Goal: Information Seeking & Learning: Learn about a topic

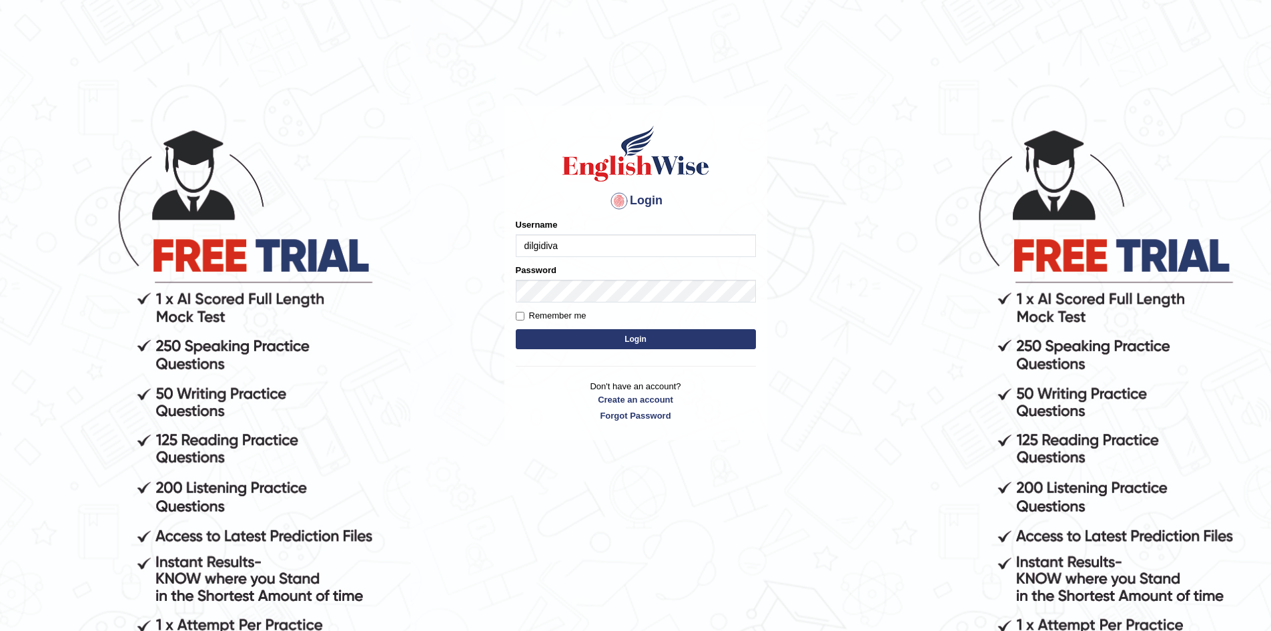
type input "dilgidiva"
click at [613, 334] on button "Login" at bounding box center [636, 339] width 240 height 20
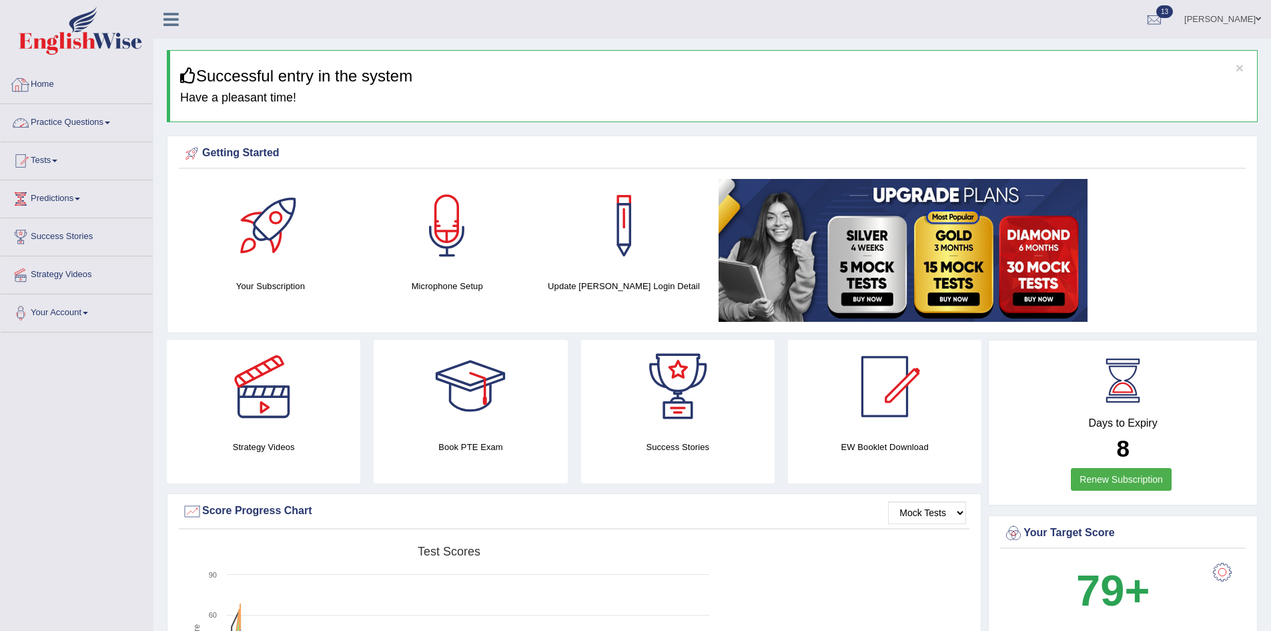
click at [81, 123] on link "Practice Questions" at bounding box center [77, 120] width 152 height 33
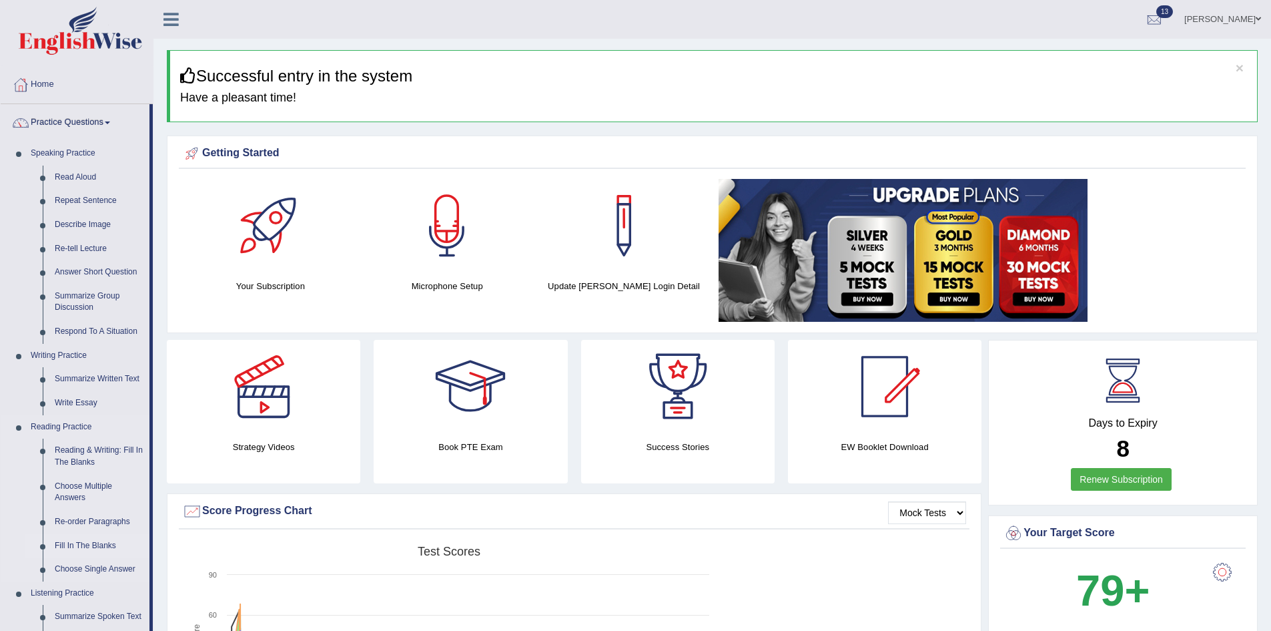
click at [91, 544] on link "Fill In The Blanks" at bounding box center [99, 546] width 101 height 24
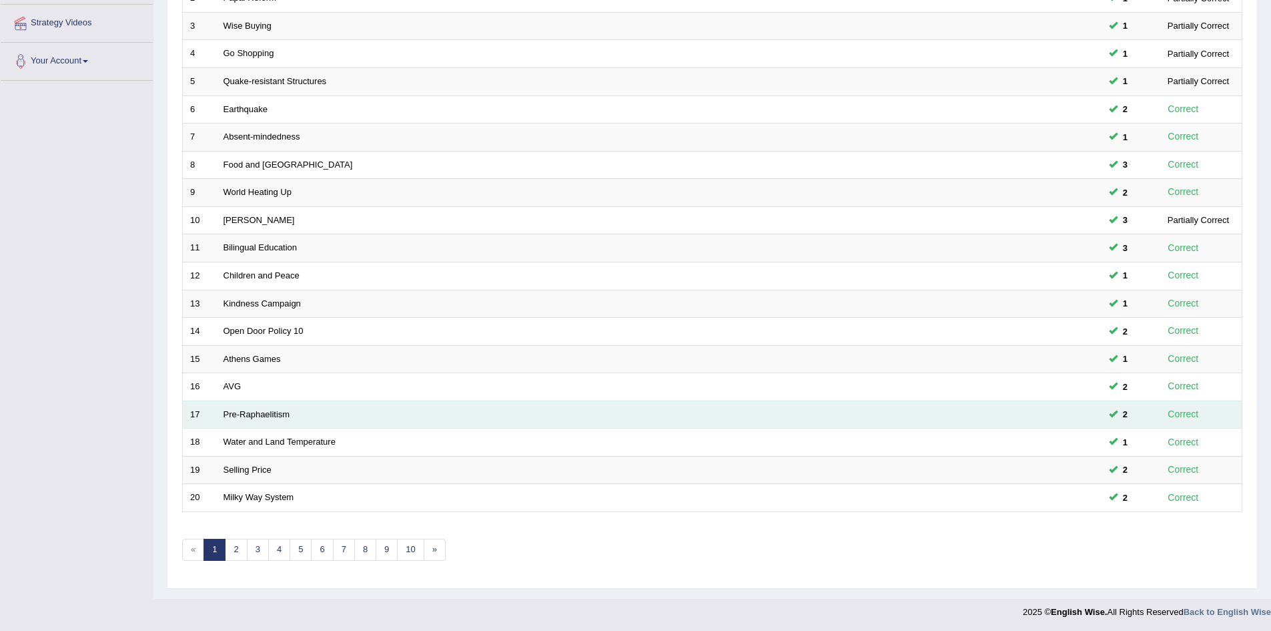
scroll to position [253, 0]
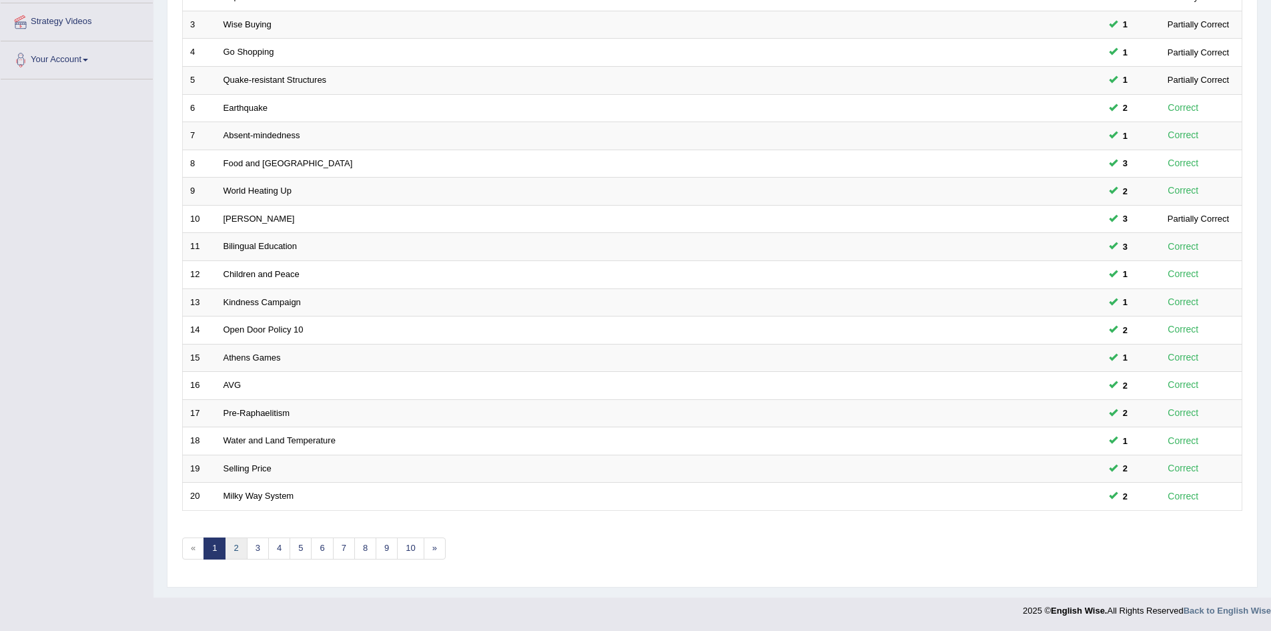
click at [234, 554] on link "2" at bounding box center [236, 548] width 22 height 22
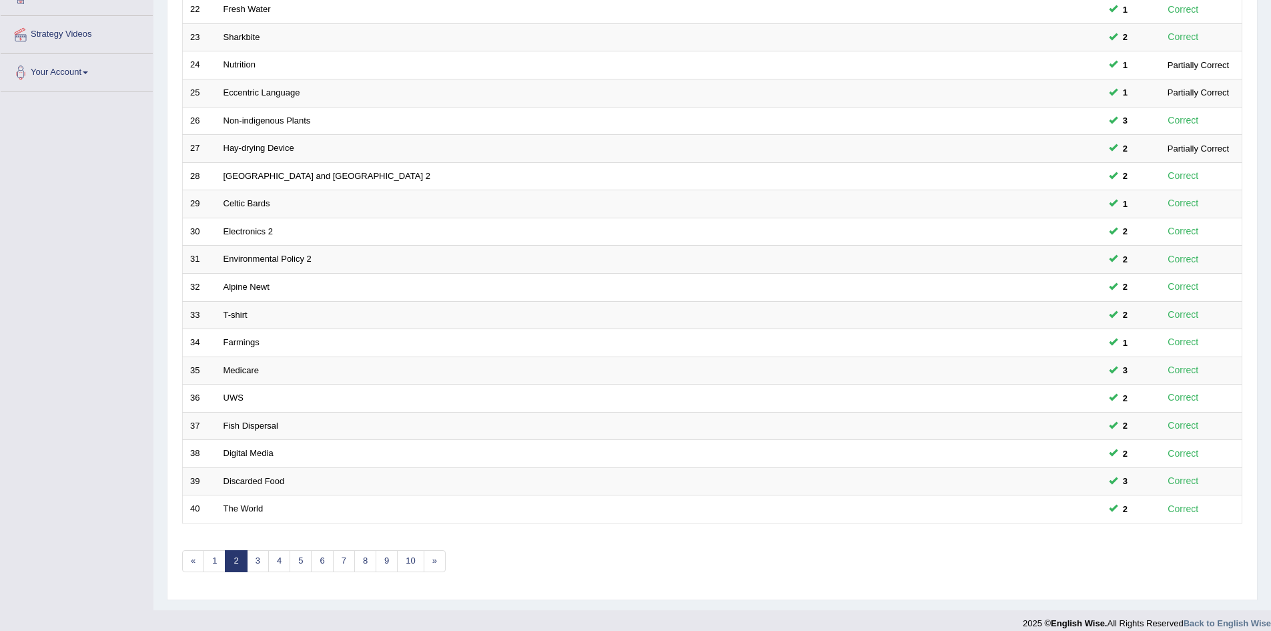
scroll to position [253, 0]
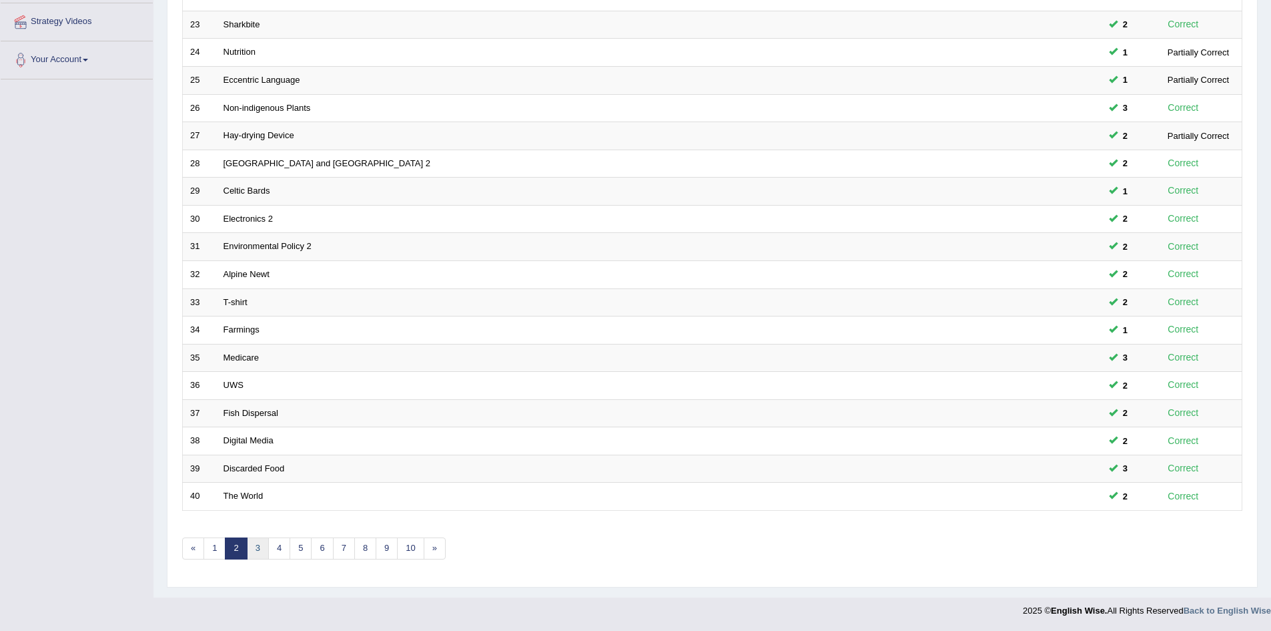
click at [261, 552] on link "3" at bounding box center [258, 548] width 22 height 22
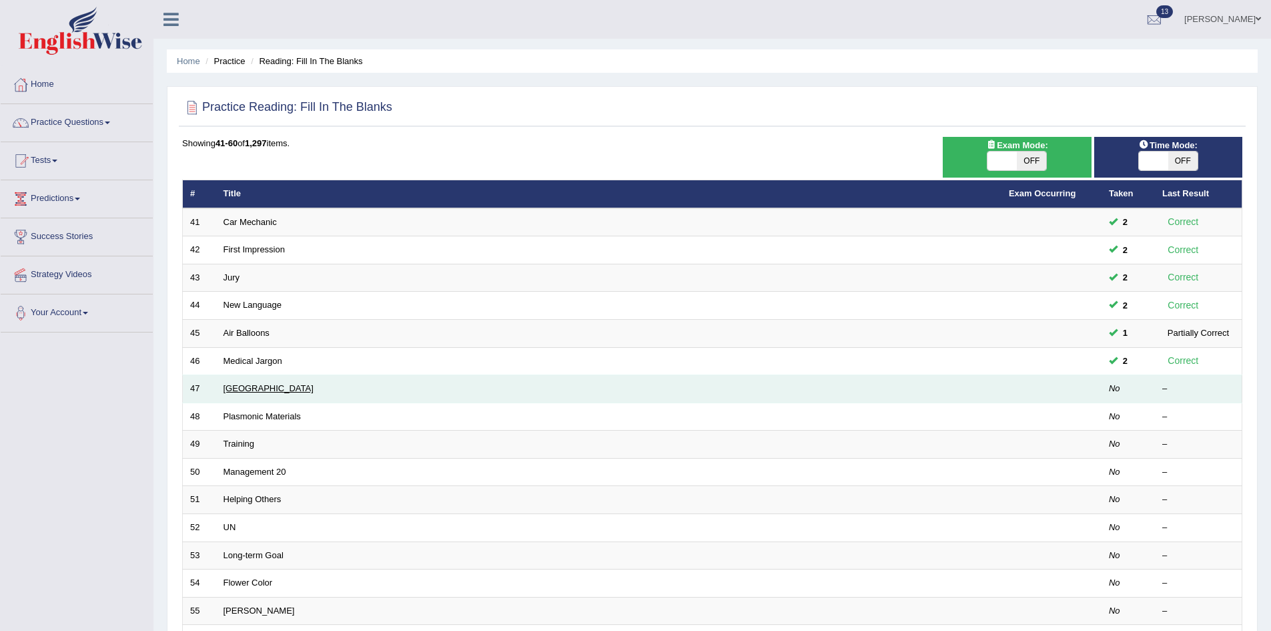
click at [257, 390] on link "[GEOGRAPHIC_DATA]" at bounding box center [269, 388] width 90 height 10
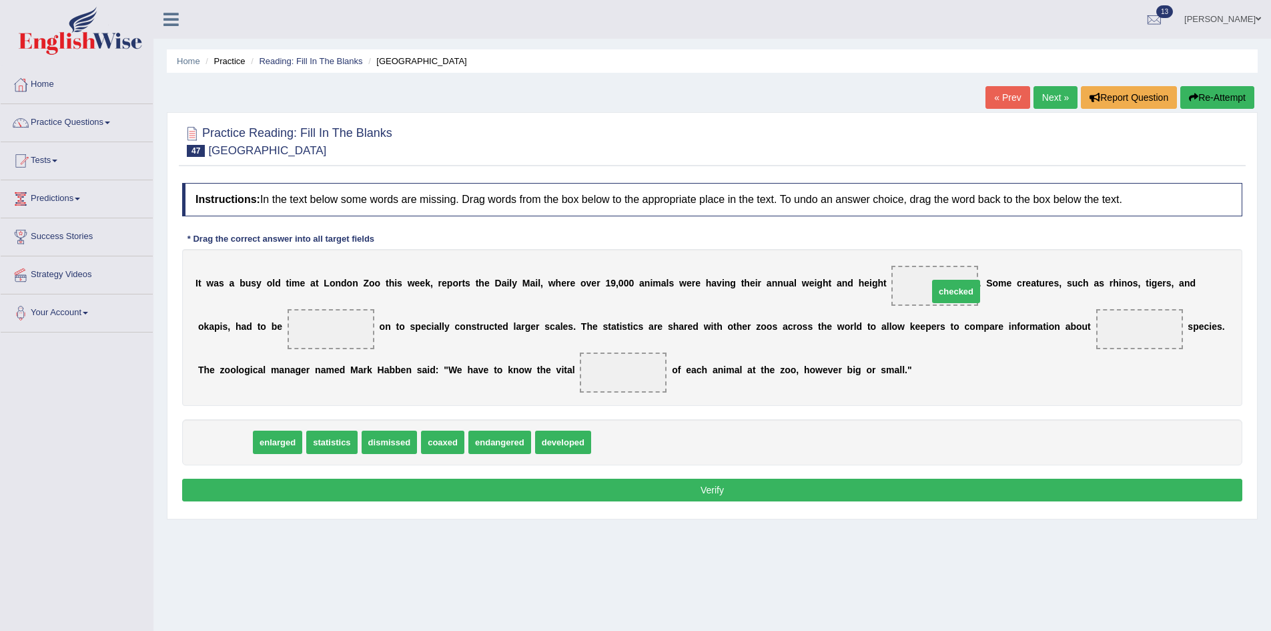
drag, startPoint x: 219, startPoint y: 447, endPoint x: 933, endPoint y: 291, distance: 731.4
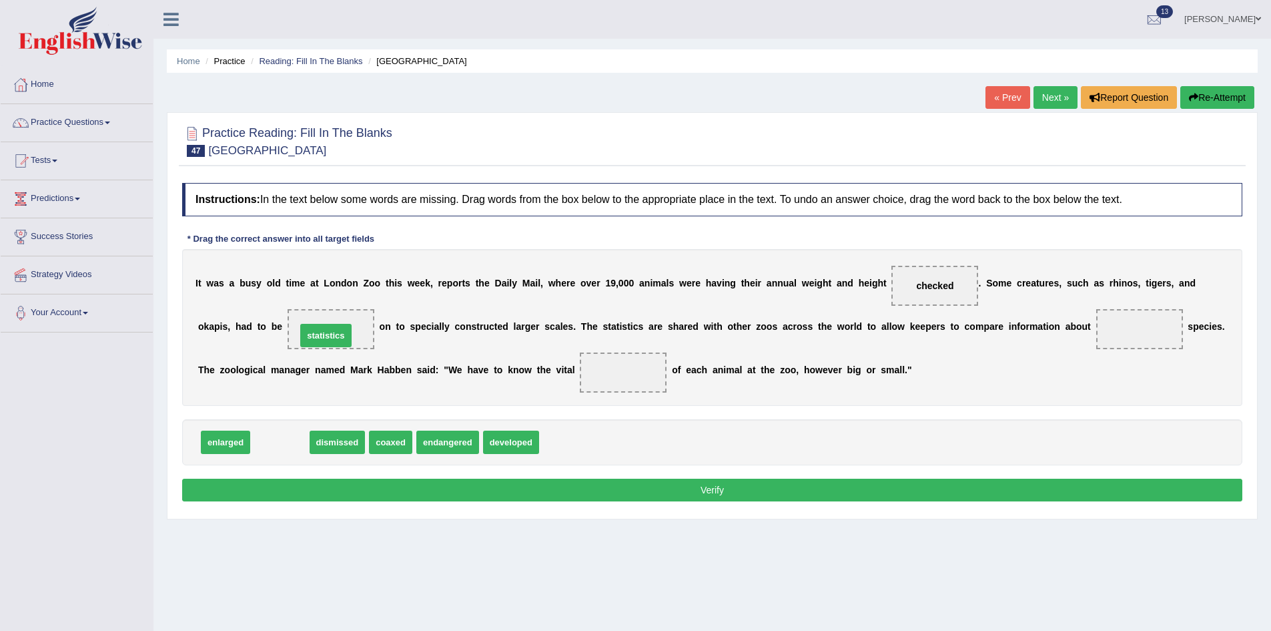
drag, startPoint x: 278, startPoint y: 444, endPoint x: 324, endPoint y: 337, distance: 116.3
drag, startPoint x: 334, startPoint y: 330, endPoint x: 561, endPoint y: 490, distance: 278.1
click at [536, 485] on span "statistics" at bounding box center [509, 473] width 54 height 24
drag, startPoint x: 352, startPoint y: 322, endPoint x: 358, endPoint y: 346, distance: 25.4
click at [498, 401] on div "I t w a s a b u s y o l d t i m e a t L o n d o n Z o o t h i s w e e k , r e p…" at bounding box center [712, 327] width 1060 height 157
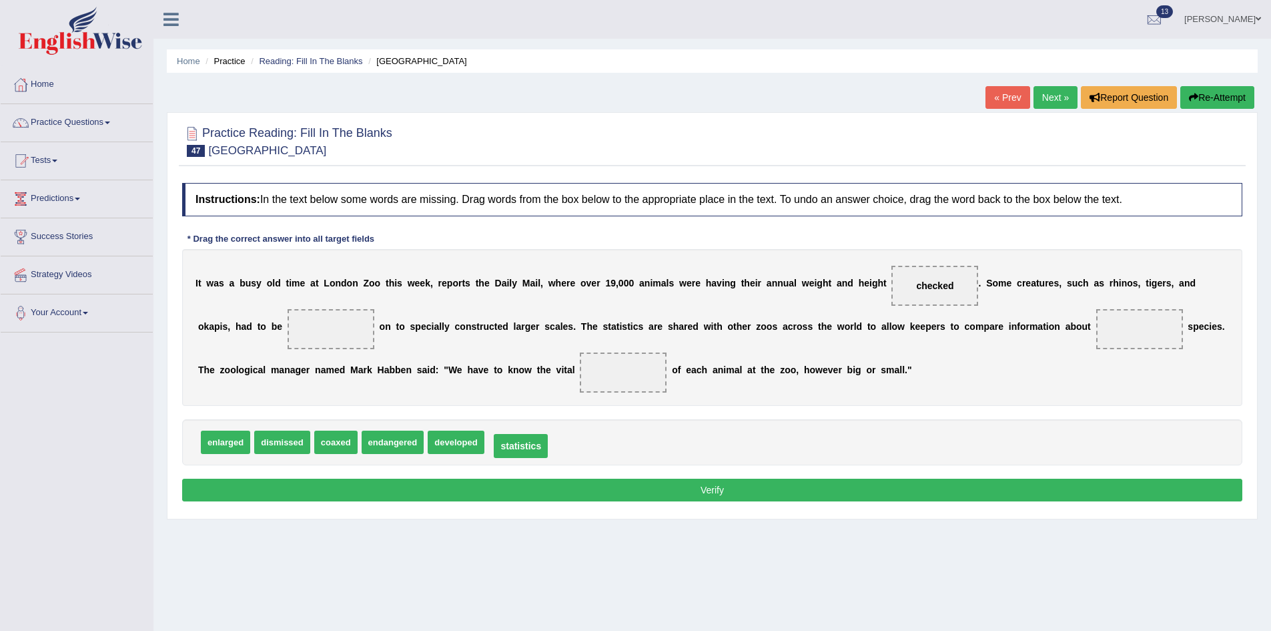
drag, startPoint x: 330, startPoint y: 325, endPoint x: 520, endPoint y: 442, distance: 223.1
drag, startPoint x: 460, startPoint y: 446, endPoint x: 342, endPoint y: 342, distance: 156.9
drag, startPoint x: 390, startPoint y: 440, endPoint x: 1141, endPoint y: 336, distance: 757.9
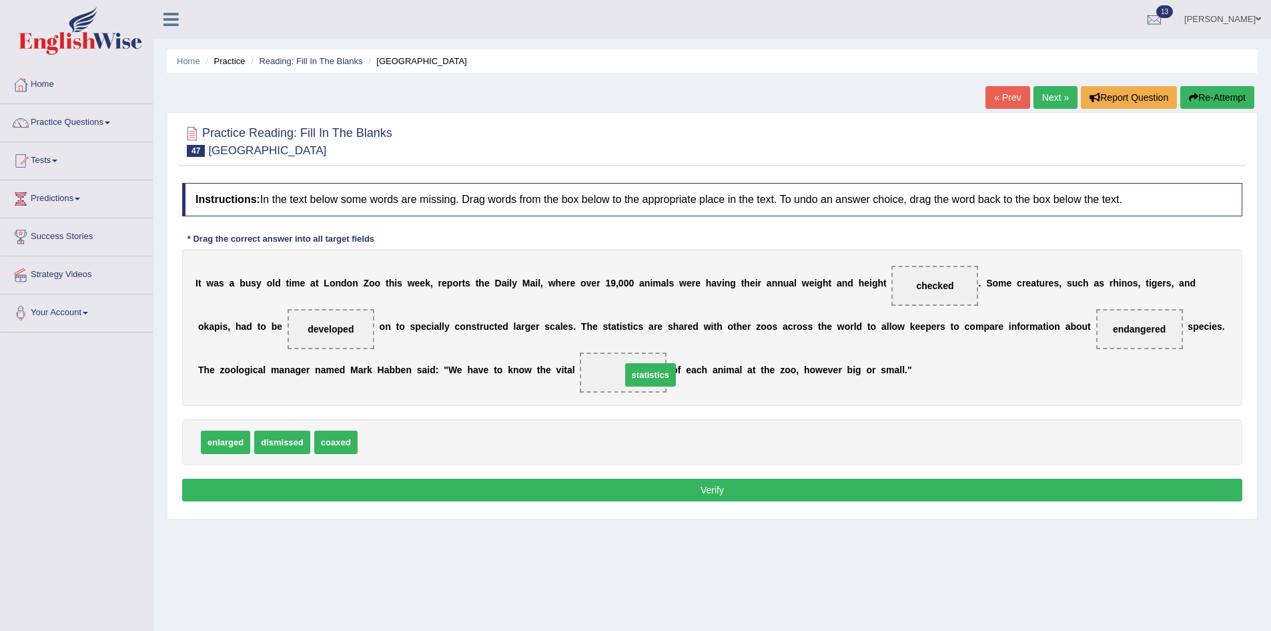
drag, startPoint x: 387, startPoint y: 444, endPoint x: 651, endPoint y: 376, distance: 272.0
click at [615, 487] on button "Verify" at bounding box center [712, 489] width 1060 height 23
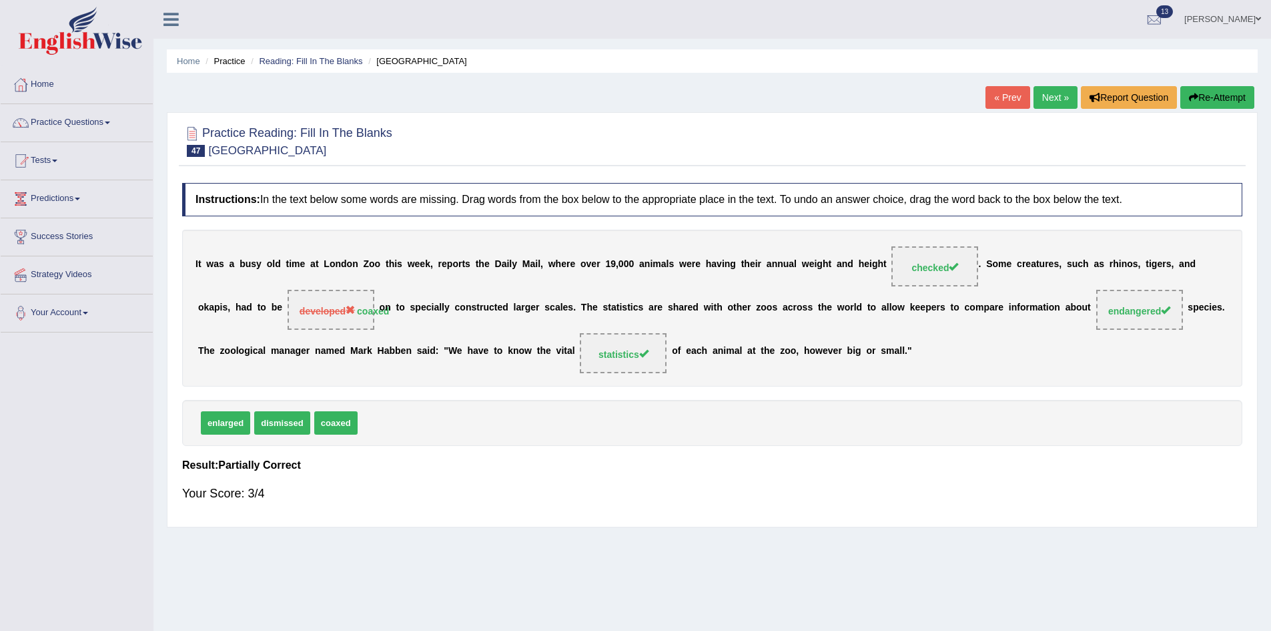
click at [1057, 89] on link "Next »" at bounding box center [1056, 97] width 44 height 23
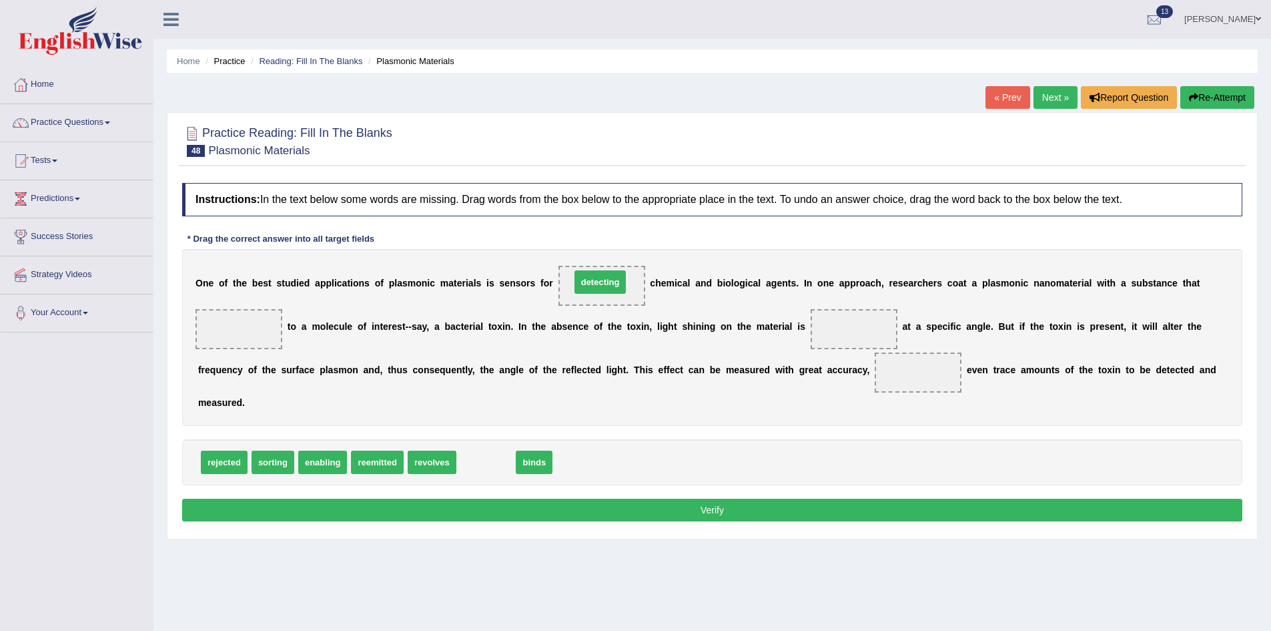
drag, startPoint x: 476, startPoint y: 454, endPoint x: 590, endPoint y: 274, distance: 213.2
drag, startPoint x: 418, startPoint y: 463, endPoint x: 409, endPoint y: 460, distance: 9.7
drag, startPoint x: 428, startPoint y: 462, endPoint x: 240, endPoint y: 334, distance: 227.6
drag, startPoint x: 373, startPoint y: 458, endPoint x: 847, endPoint y: 325, distance: 492.0
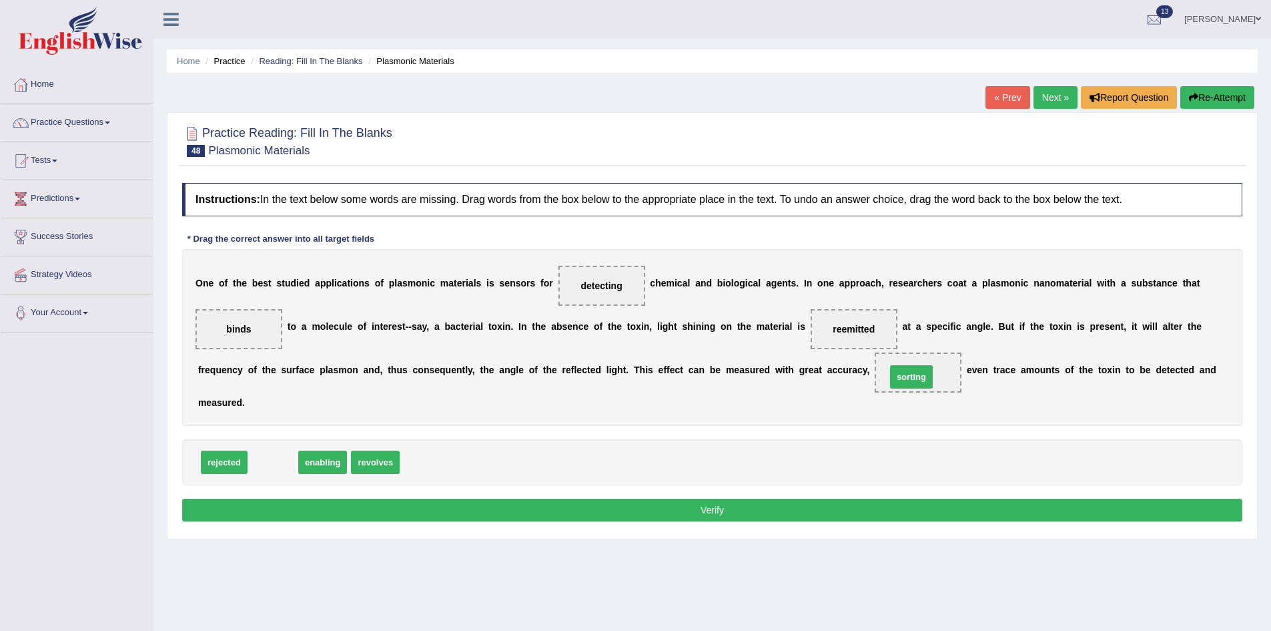
drag, startPoint x: 273, startPoint y: 462, endPoint x: 911, endPoint y: 377, distance: 644.2
click at [607, 504] on button "Verify" at bounding box center [712, 509] width 1060 height 23
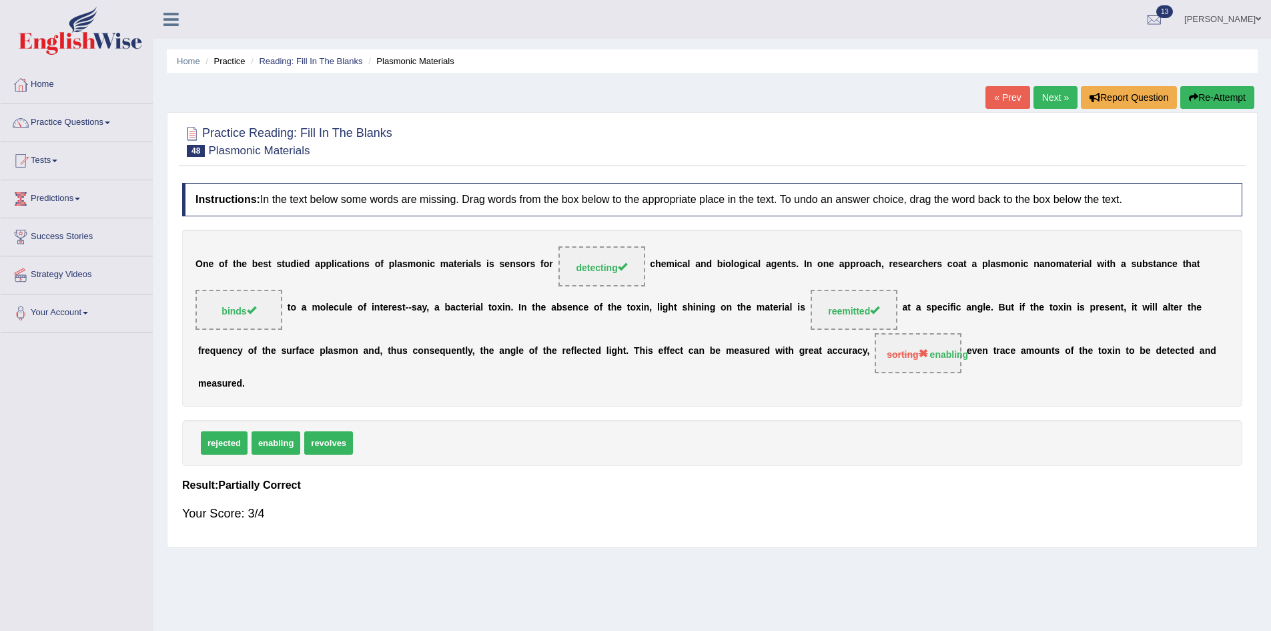
click at [1037, 98] on link "Next »" at bounding box center [1056, 97] width 44 height 23
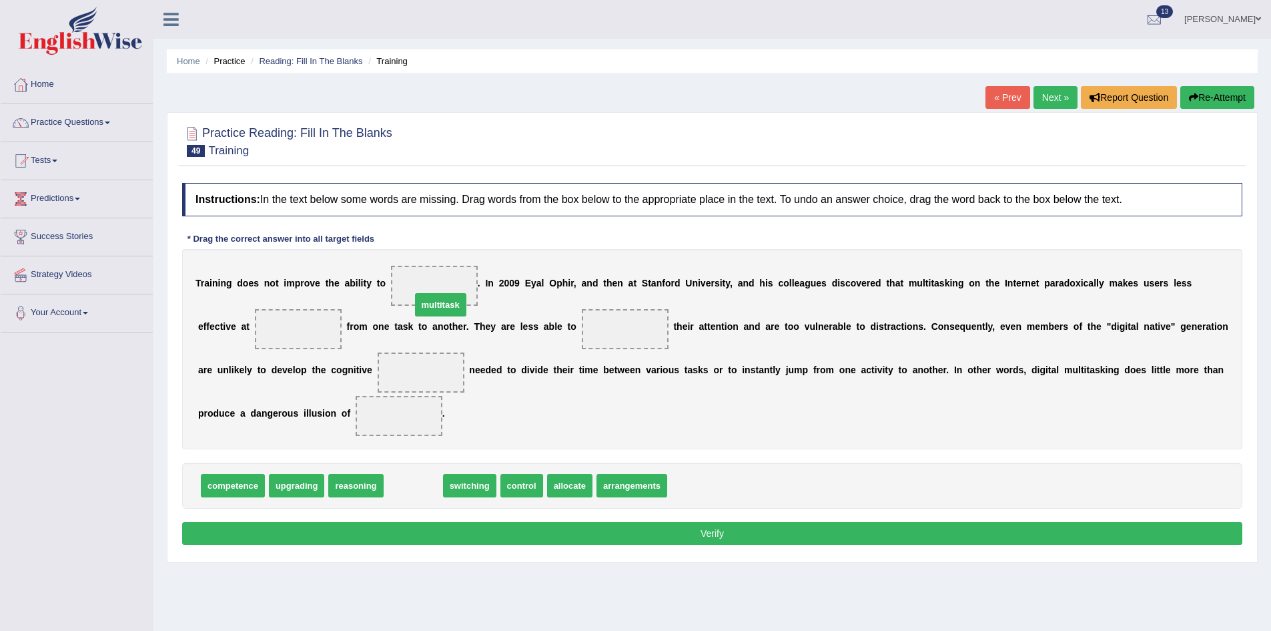
drag, startPoint x: 426, startPoint y: 460, endPoint x: 444, endPoint y: 300, distance: 161.8
drag, startPoint x: 424, startPoint y: 480, endPoint x: 312, endPoint y: 340, distance: 180.0
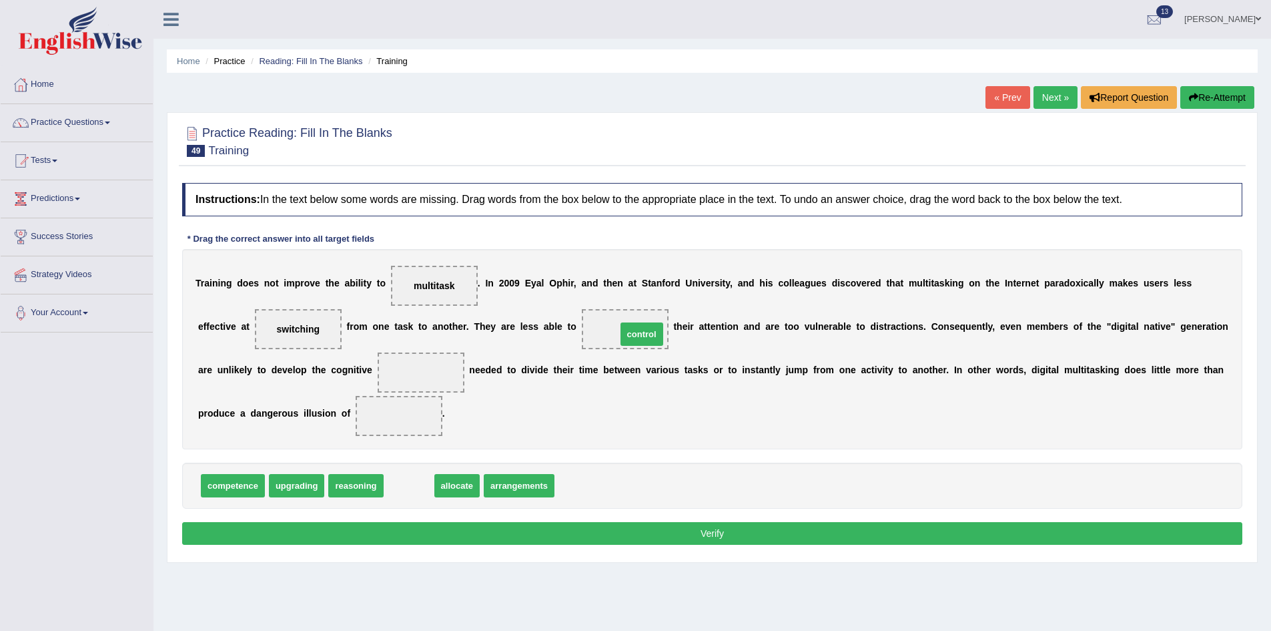
drag, startPoint x: 402, startPoint y: 484, endPoint x: 635, endPoint y: 333, distance: 277.8
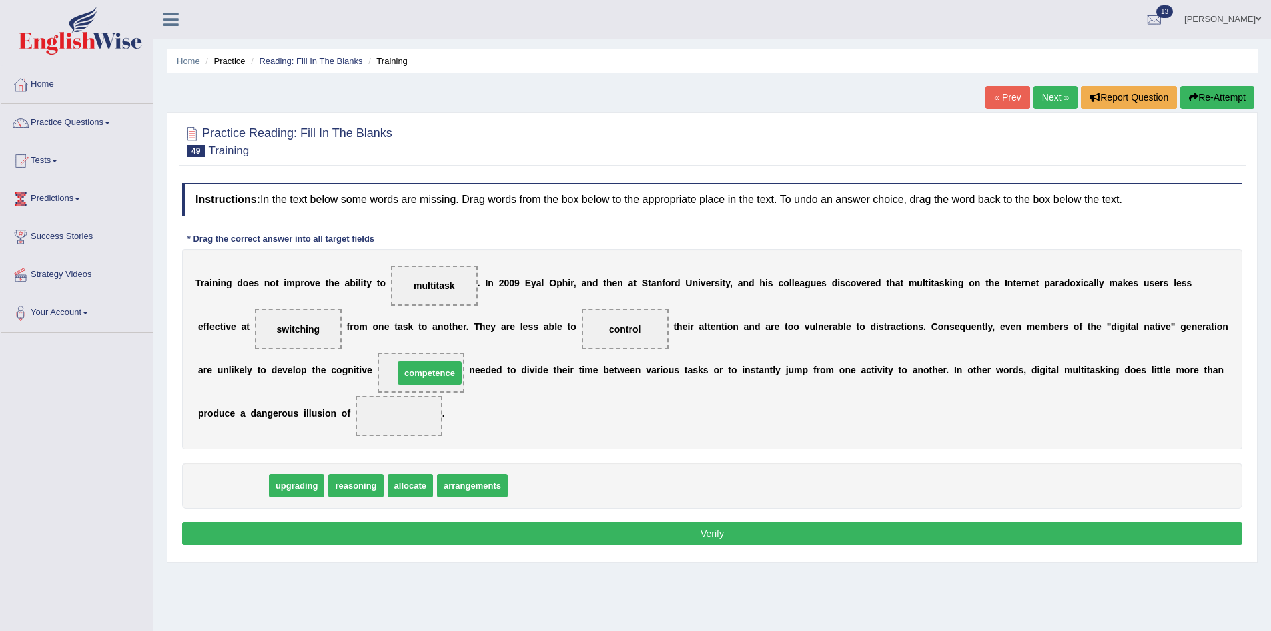
drag, startPoint x: 249, startPoint y: 483, endPoint x: 438, endPoint y: 364, distance: 223.1
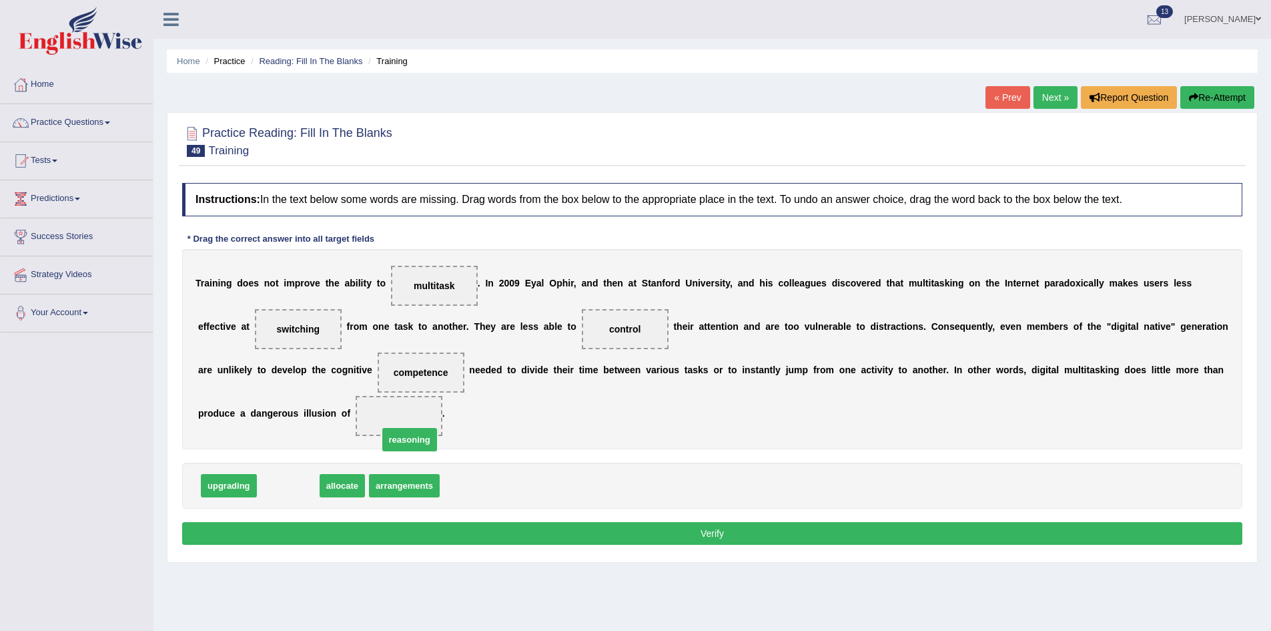
drag, startPoint x: 350, startPoint y: 458, endPoint x: 416, endPoint y: 440, distance: 68.6
click at [444, 527] on button "Verify" at bounding box center [712, 533] width 1060 height 23
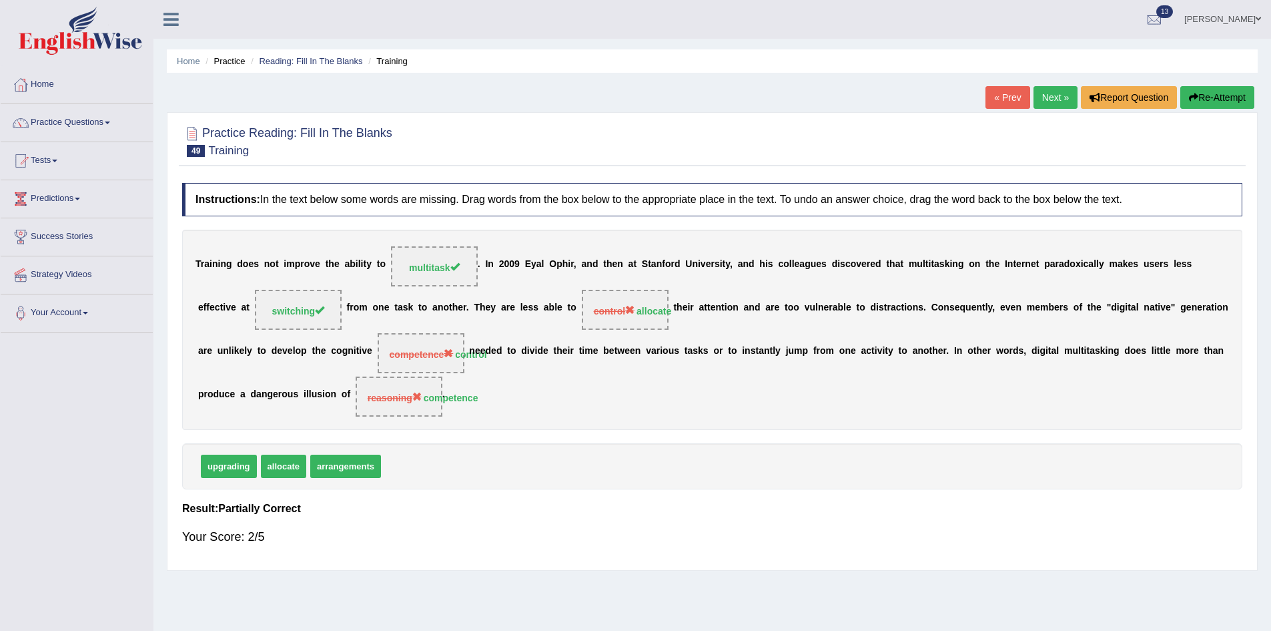
click at [1204, 89] on button "Re-Attempt" at bounding box center [1217, 97] width 74 height 23
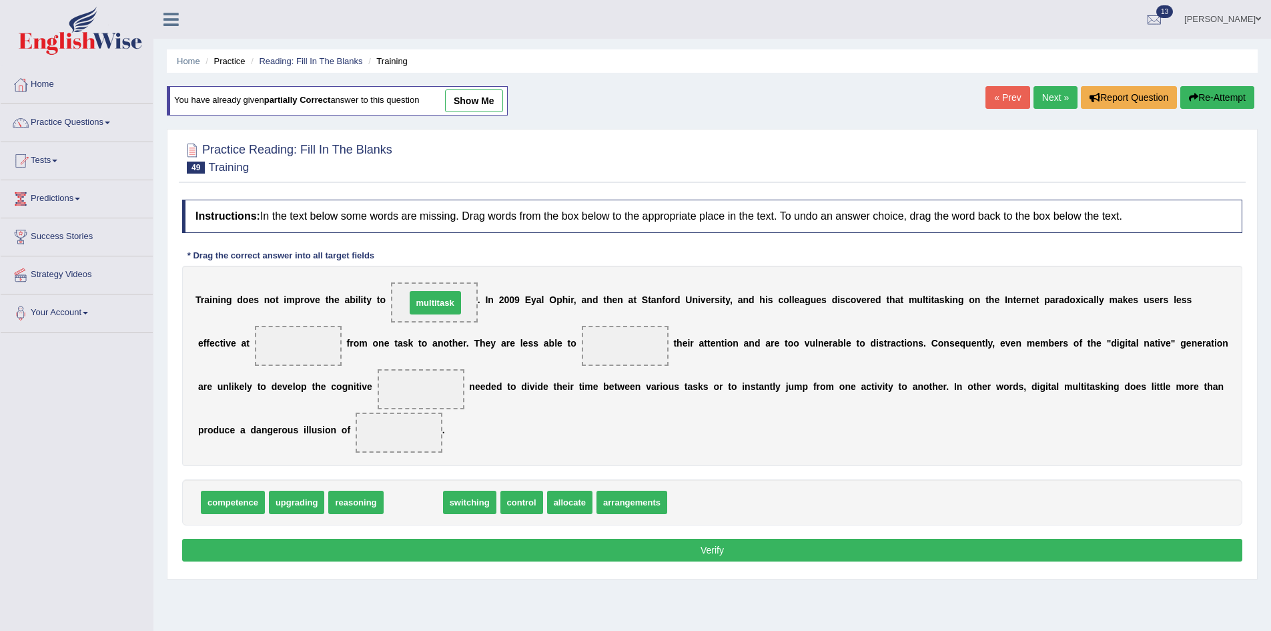
drag, startPoint x: 426, startPoint y: 504, endPoint x: 448, endPoint y: 303, distance: 202.0
drag, startPoint x: 399, startPoint y: 496, endPoint x: 303, endPoint y: 338, distance: 184.5
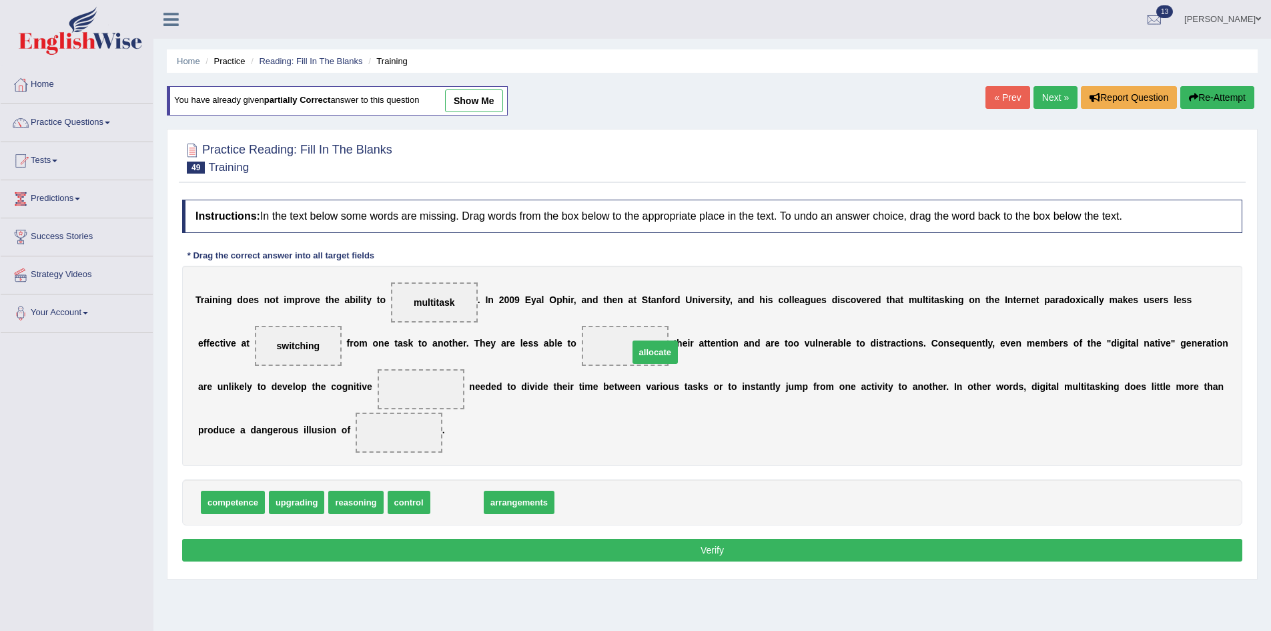
drag, startPoint x: 469, startPoint y: 506, endPoint x: 617, endPoint y: 364, distance: 204.3
drag, startPoint x: 404, startPoint y: 504, endPoint x: 433, endPoint y: 386, distance: 120.9
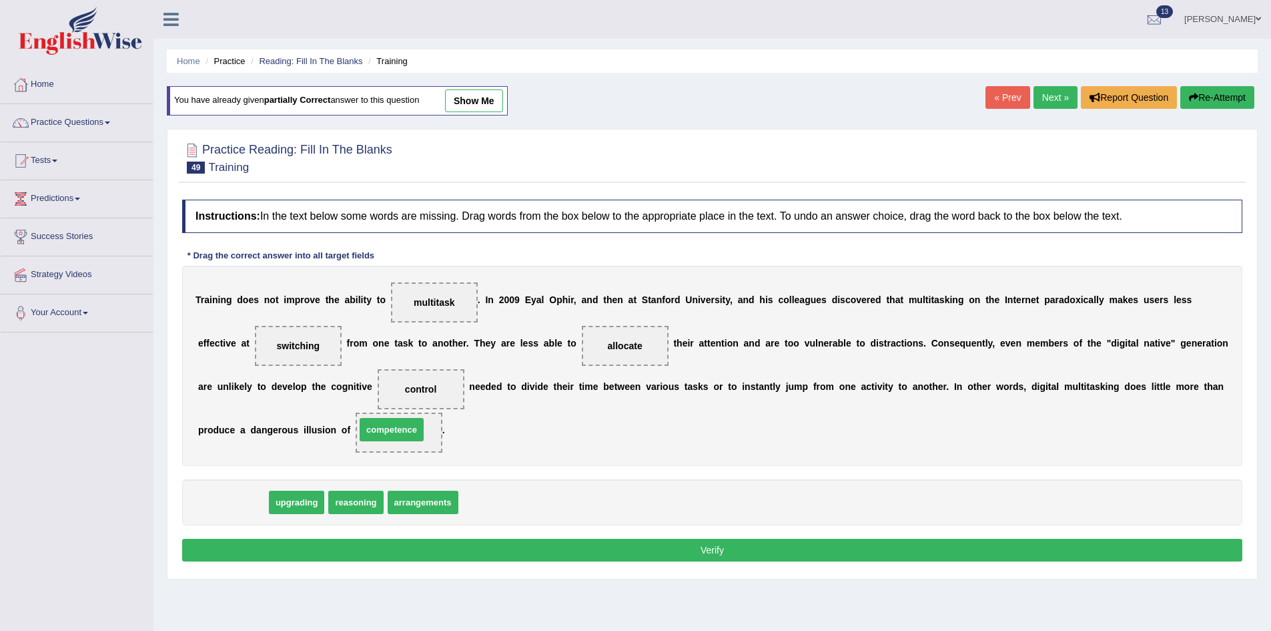
drag, startPoint x: 243, startPoint y: 500, endPoint x: 402, endPoint y: 427, distance: 174.7
click at [459, 548] on button "Verify" at bounding box center [712, 549] width 1060 height 23
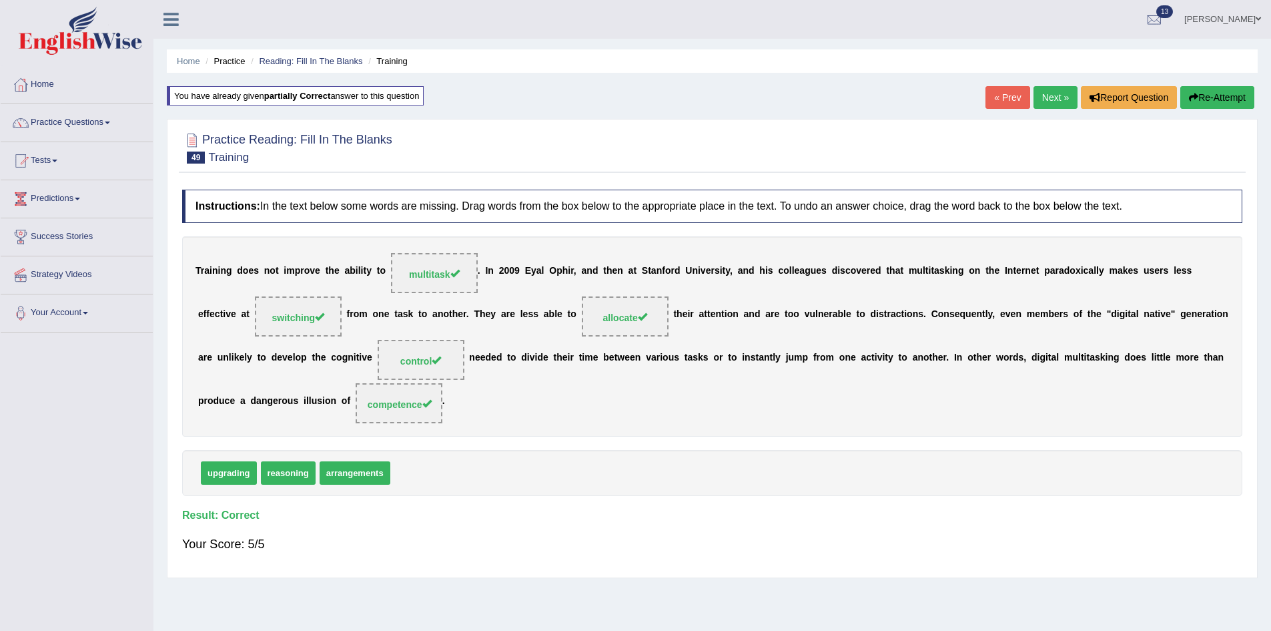
click at [1042, 96] on link "Next »" at bounding box center [1056, 97] width 44 height 23
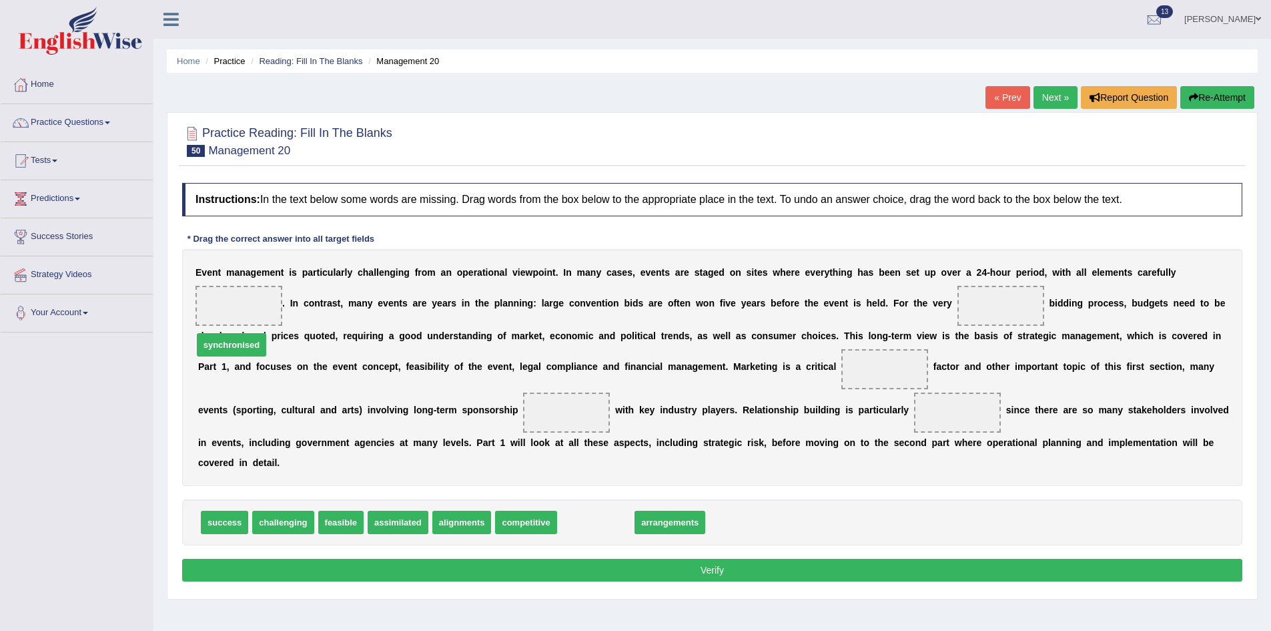
drag, startPoint x: 606, startPoint y: 525, endPoint x: 177, endPoint y: 318, distance: 476.6
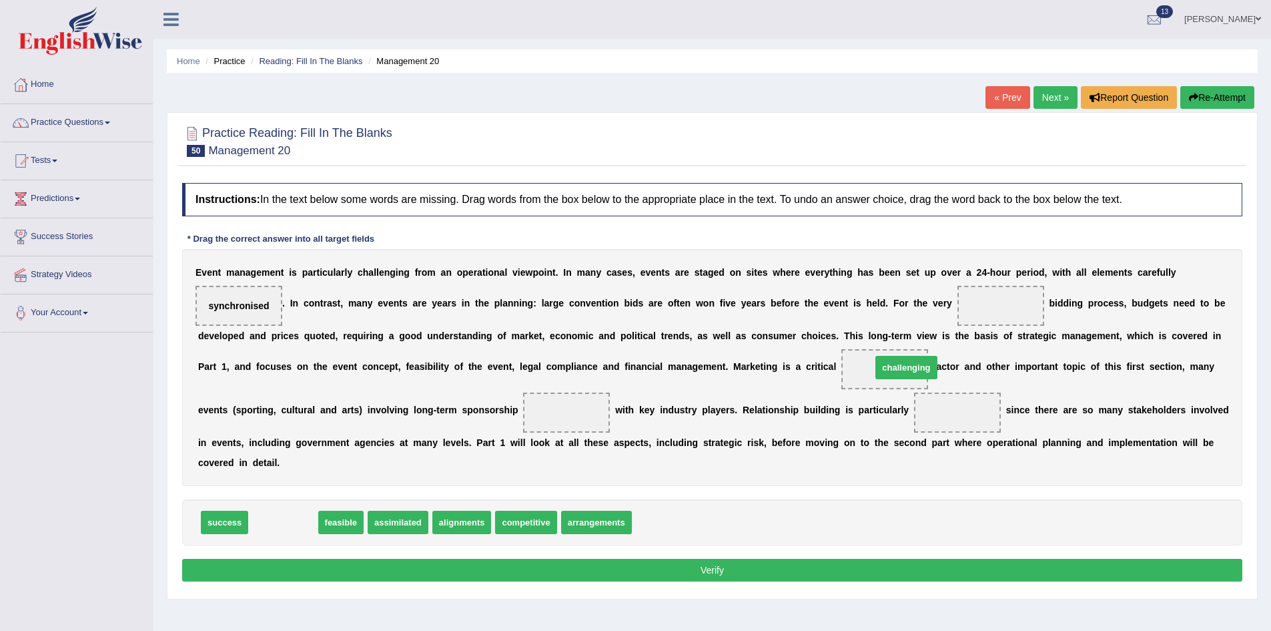
drag, startPoint x: 280, startPoint y: 519, endPoint x: 903, endPoint y: 364, distance: 642.1
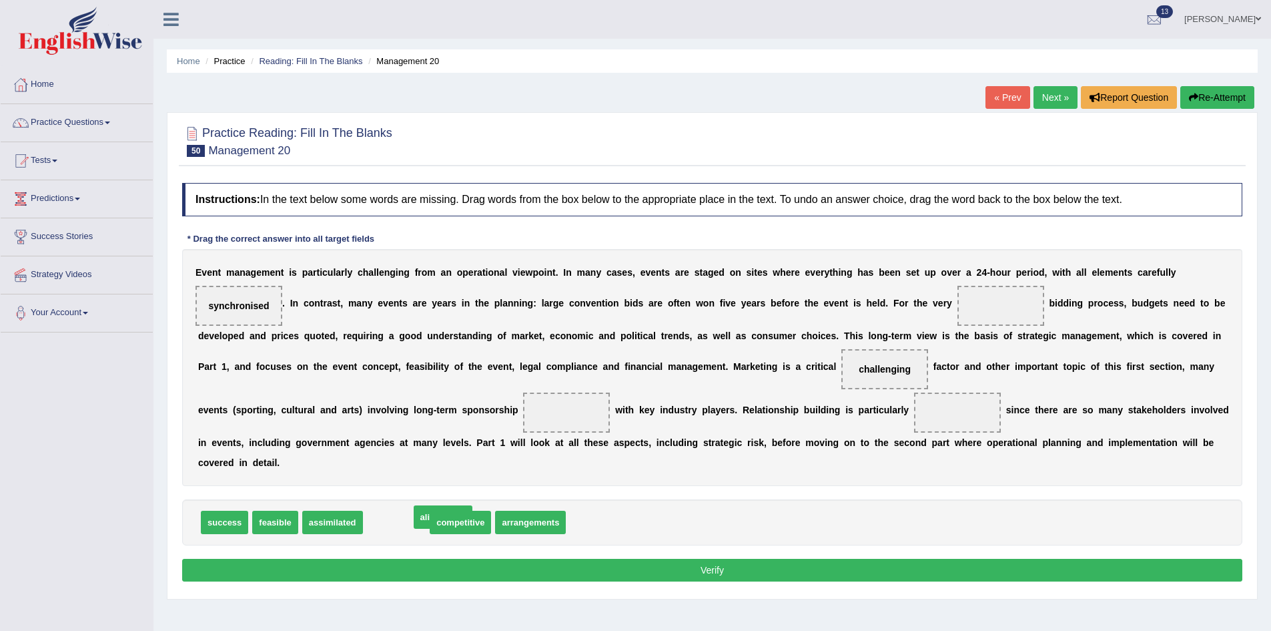
drag, startPoint x: 392, startPoint y: 524, endPoint x: 434, endPoint y: 517, distance: 42.6
drag, startPoint x: 526, startPoint y: 523, endPoint x: 562, endPoint y: 416, distance: 112.7
drag, startPoint x: 220, startPoint y: 514, endPoint x: 584, endPoint y: 528, distance: 363.9
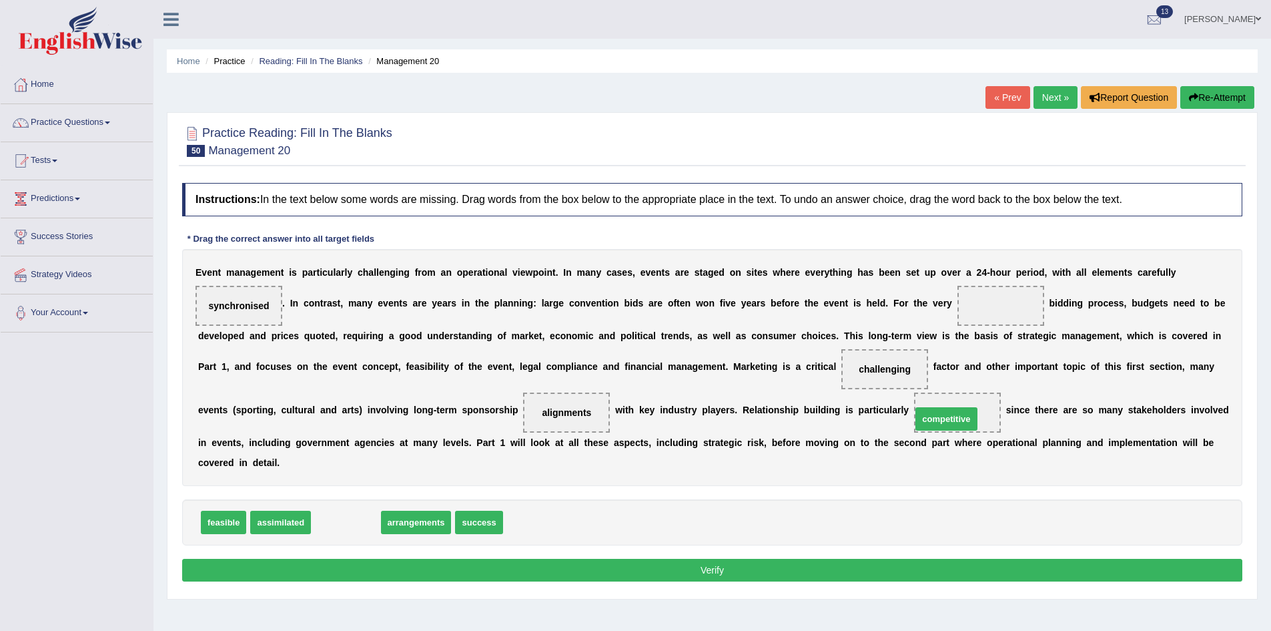
drag, startPoint x: 340, startPoint y: 516, endPoint x: 940, endPoint y: 409, distance: 610.0
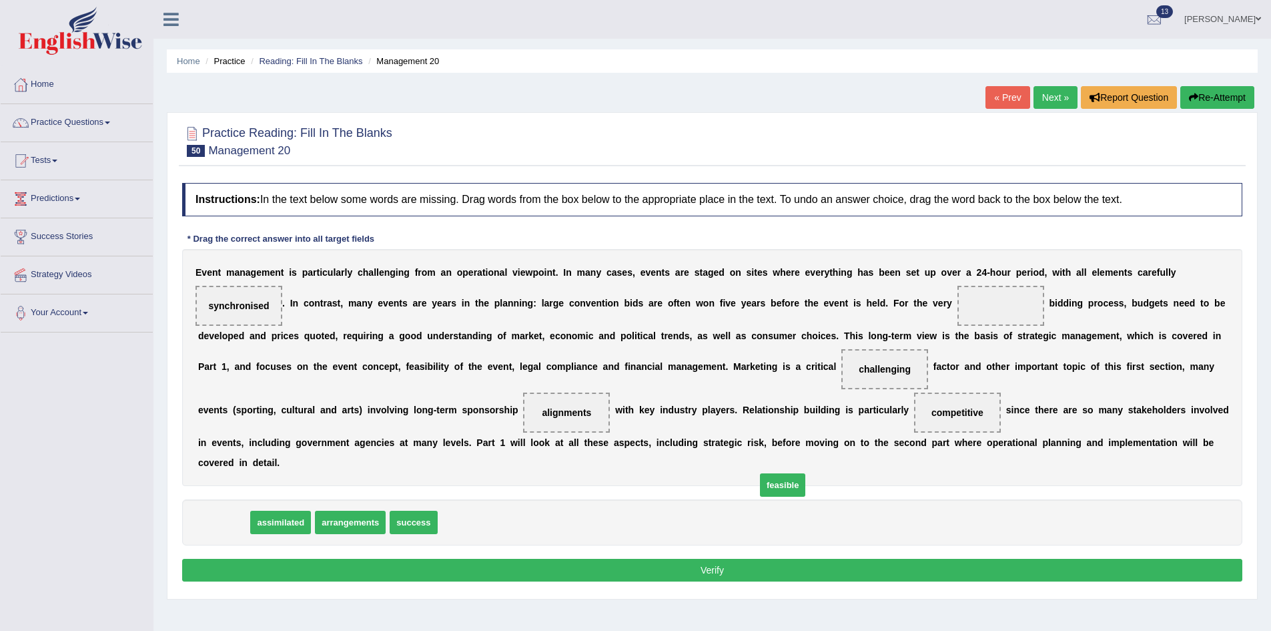
drag, startPoint x: 219, startPoint y: 526, endPoint x: 756, endPoint y: 497, distance: 537.9
drag, startPoint x: 354, startPoint y: 527, endPoint x: 1001, endPoint y: 318, distance: 680.1
click at [604, 561] on button "Verify" at bounding box center [712, 569] width 1060 height 23
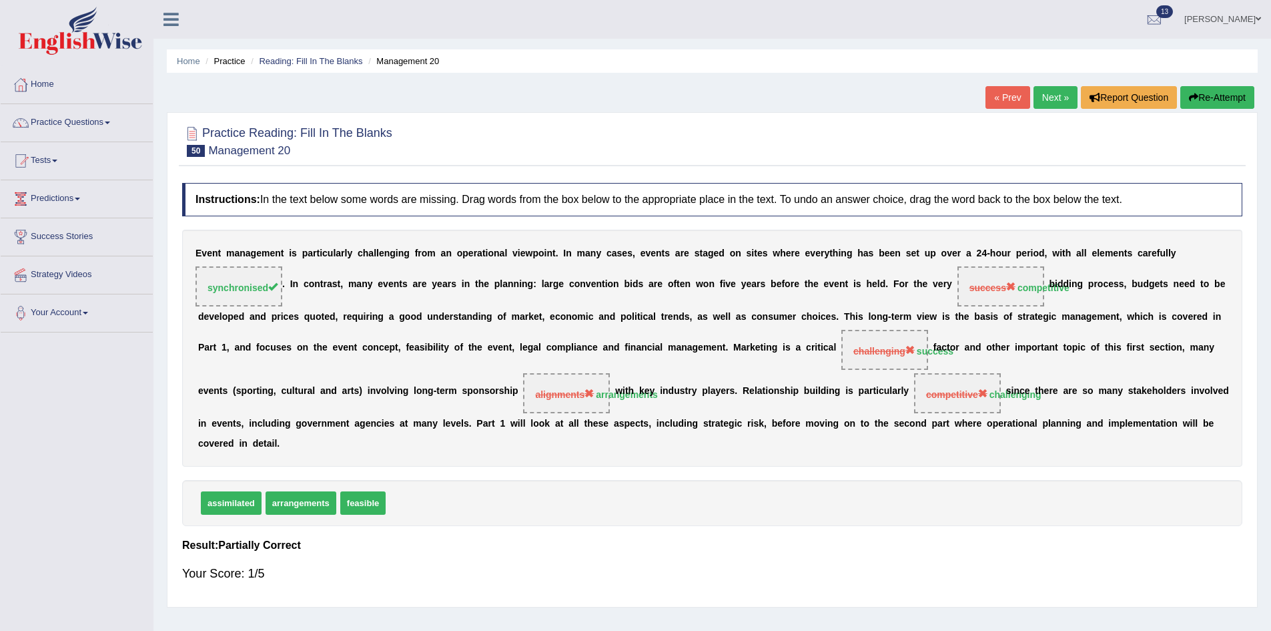
click at [1236, 98] on button "Re-Attempt" at bounding box center [1217, 97] width 74 height 23
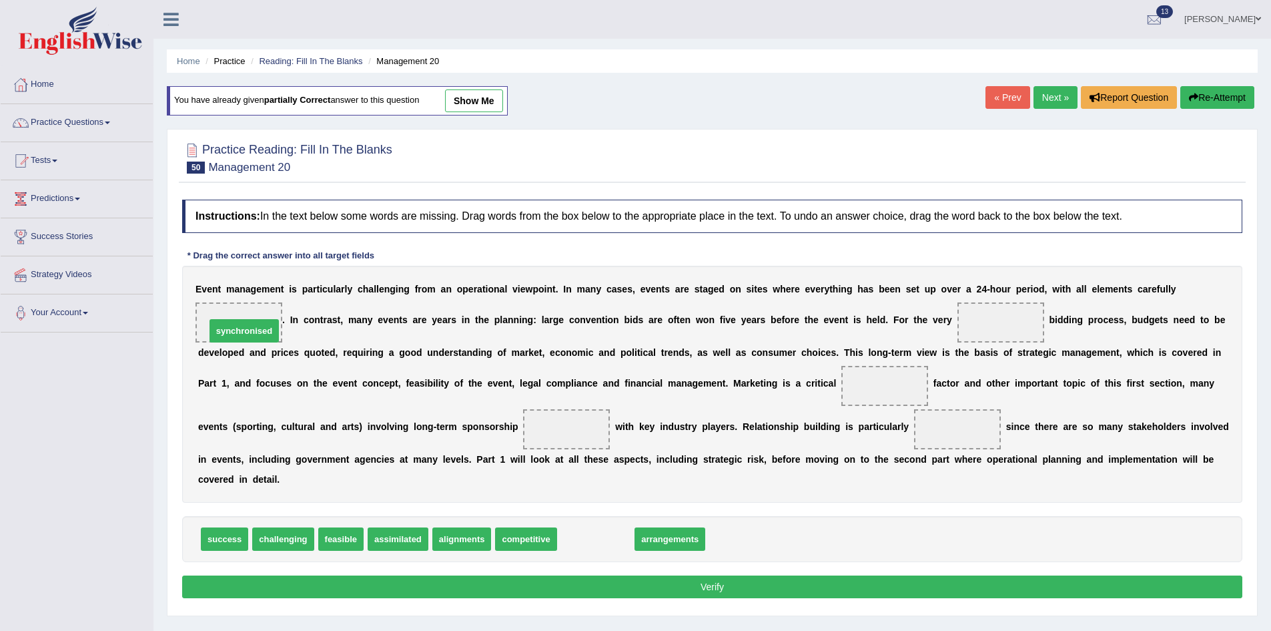
drag, startPoint x: 598, startPoint y: 533, endPoint x: 244, endPoint y: 323, distance: 411.4
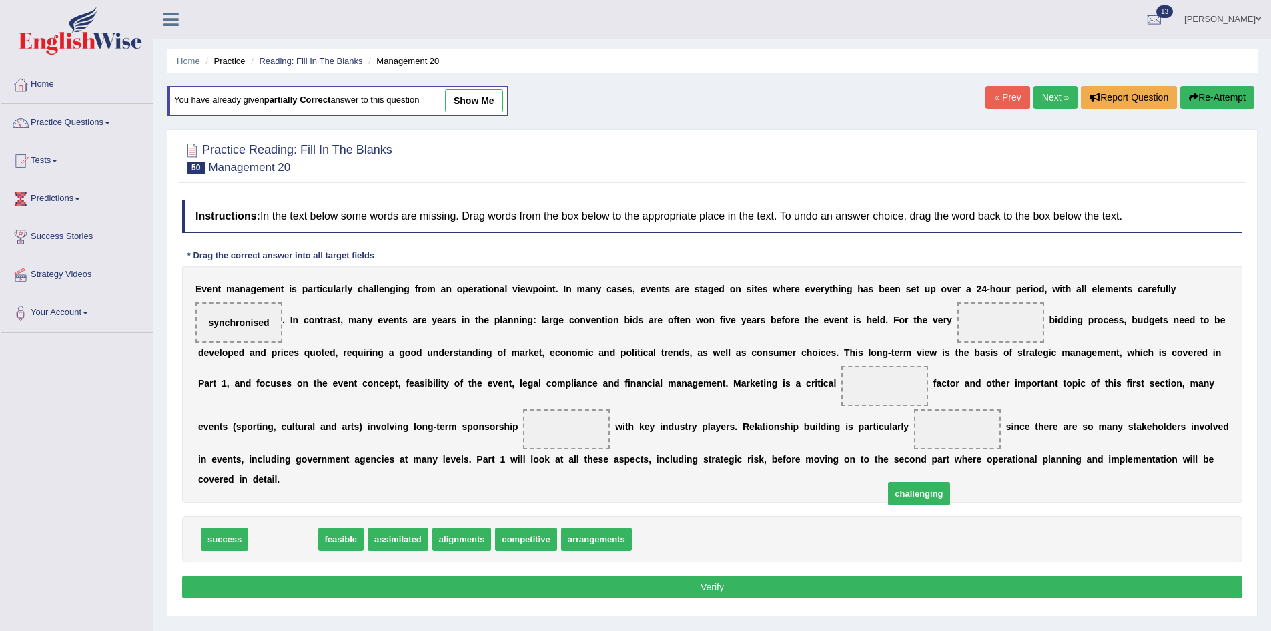
drag, startPoint x: 272, startPoint y: 535, endPoint x: 908, endPoint y: 490, distance: 637.5
click at [908, 490] on span "challenging" at bounding box center [918, 493] width 61 height 23
drag, startPoint x: 238, startPoint y: 544, endPoint x: 905, endPoint y: 389, distance: 685.6
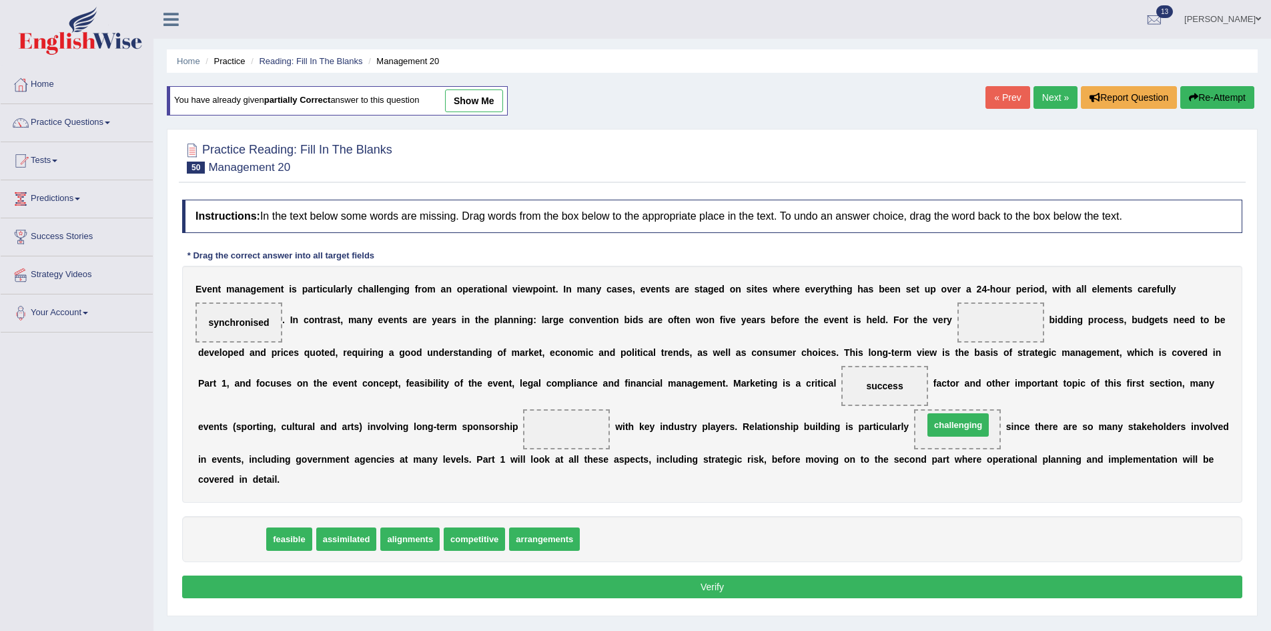
drag, startPoint x: 250, startPoint y: 544, endPoint x: 976, endPoint y: 430, distance: 735.5
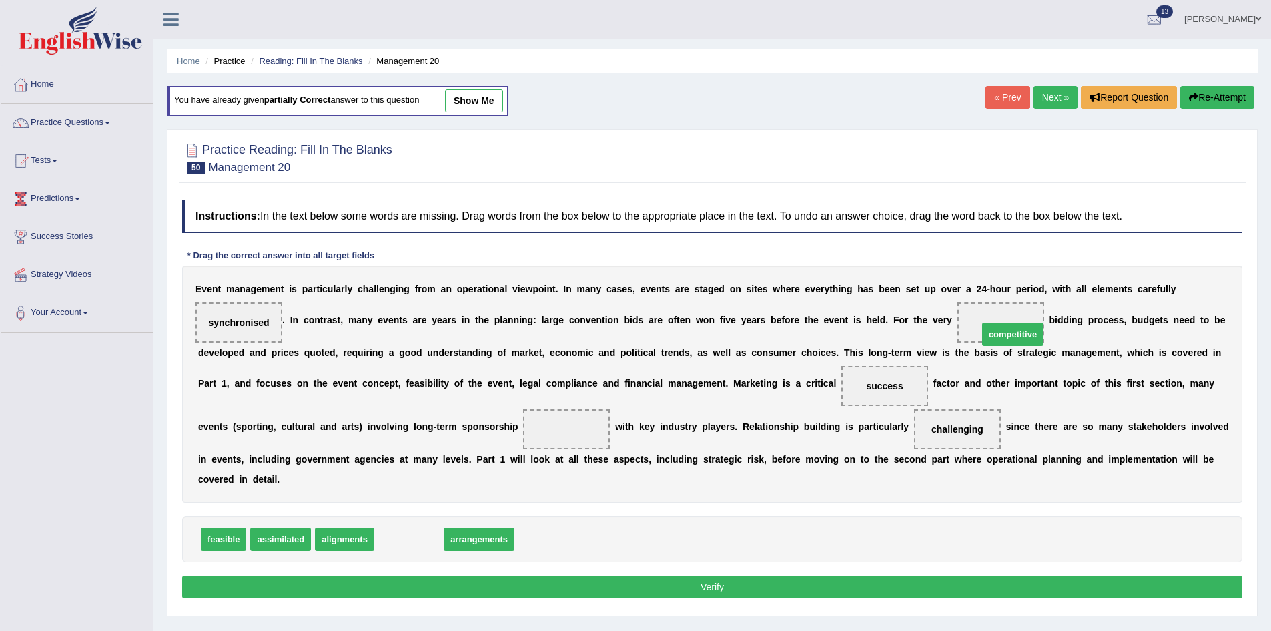
drag, startPoint x: 413, startPoint y: 536, endPoint x: 1017, endPoint y: 331, distance: 637.6
drag, startPoint x: 402, startPoint y: 548, endPoint x: 564, endPoint y: 433, distance: 199.0
click at [602, 586] on button "Verify" at bounding box center [712, 586] width 1060 height 23
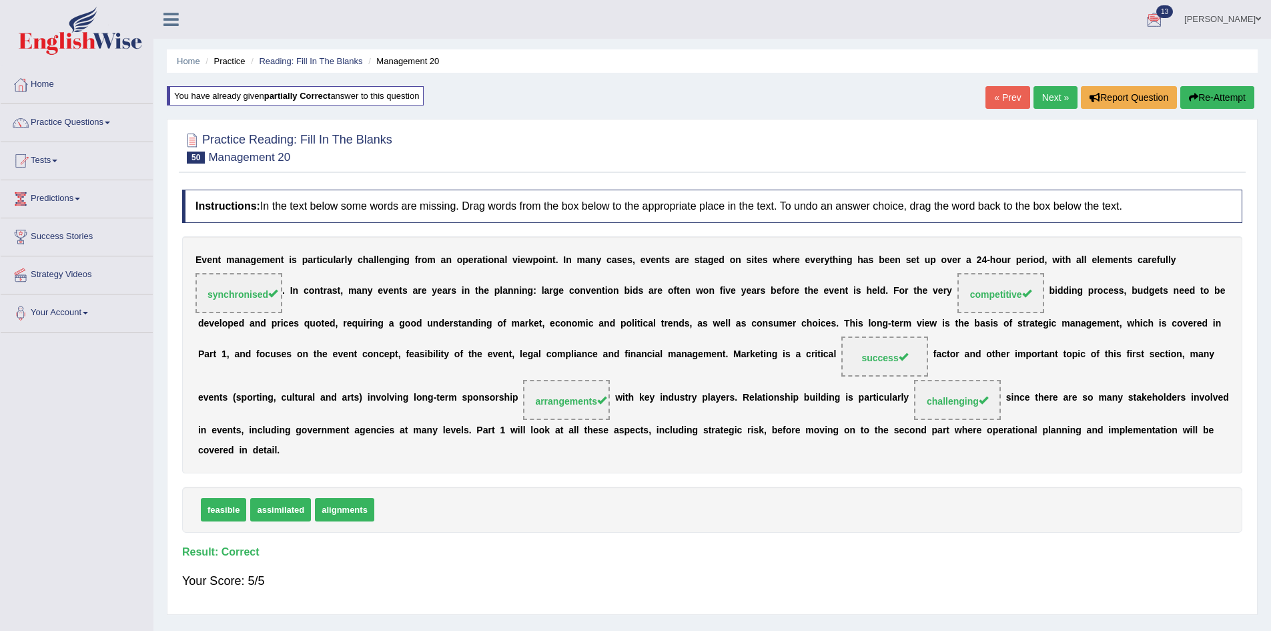
click at [1055, 100] on link "Next »" at bounding box center [1056, 97] width 44 height 23
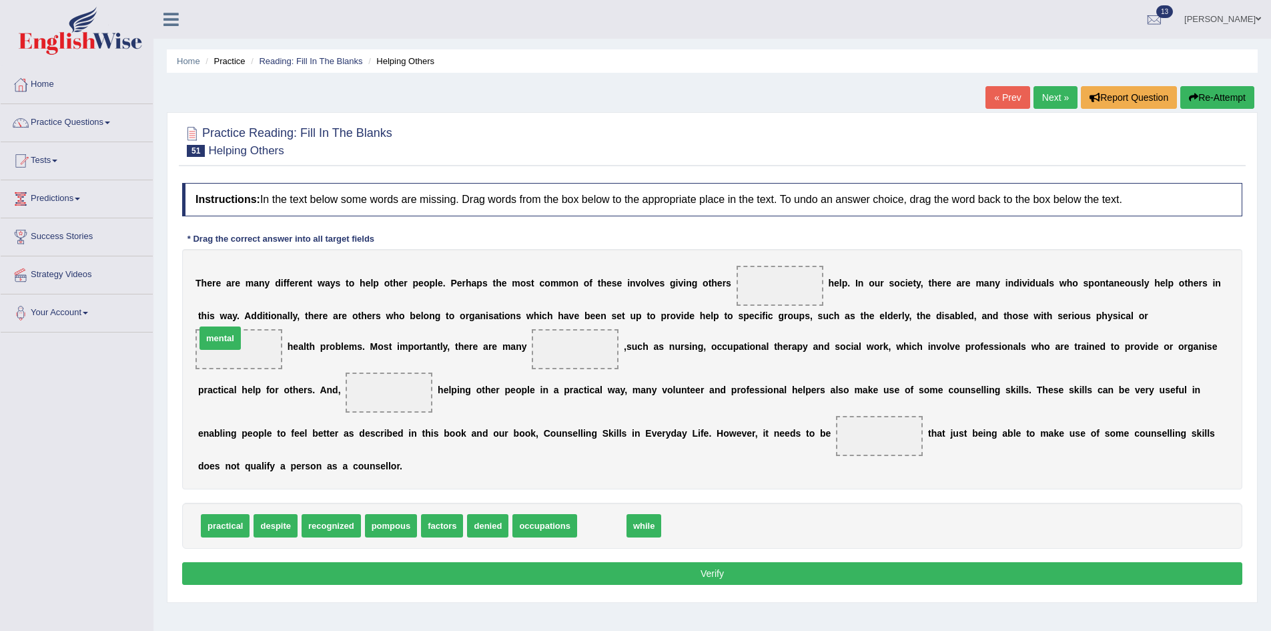
drag, startPoint x: 601, startPoint y: 524, endPoint x: 220, endPoint y: 336, distance: 425.2
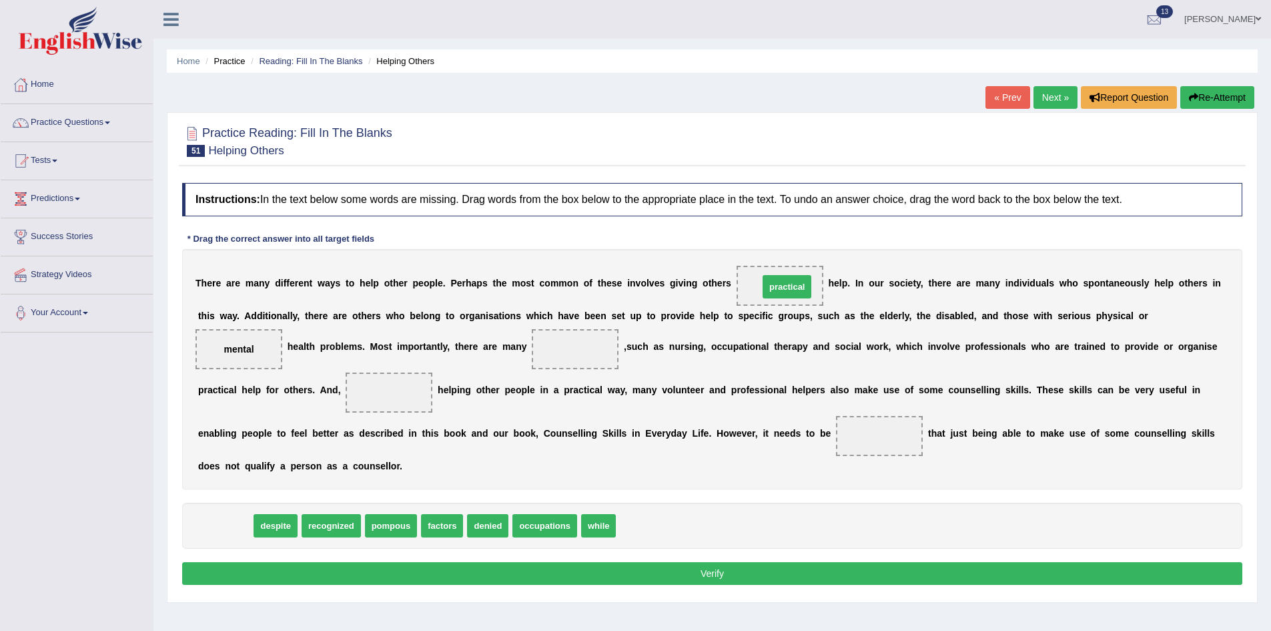
drag, startPoint x: 218, startPoint y: 524, endPoint x: 779, endPoint y: 286, distance: 610.5
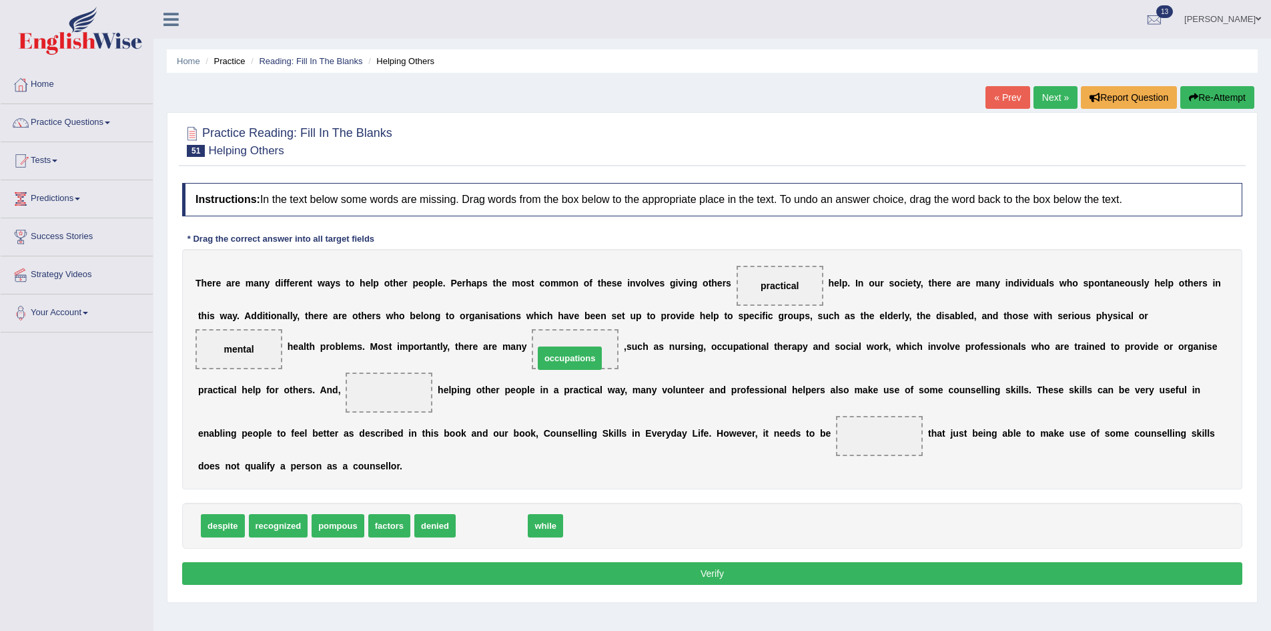
drag, startPoint x: 488, startPoint y: 527, endPoint x: 568, endPoint y: 354, distance: 191.1
drag, startPoint x: 488, startPoint y: 527, endPoint x: 523, endPoint y: 511, distance: 38.2
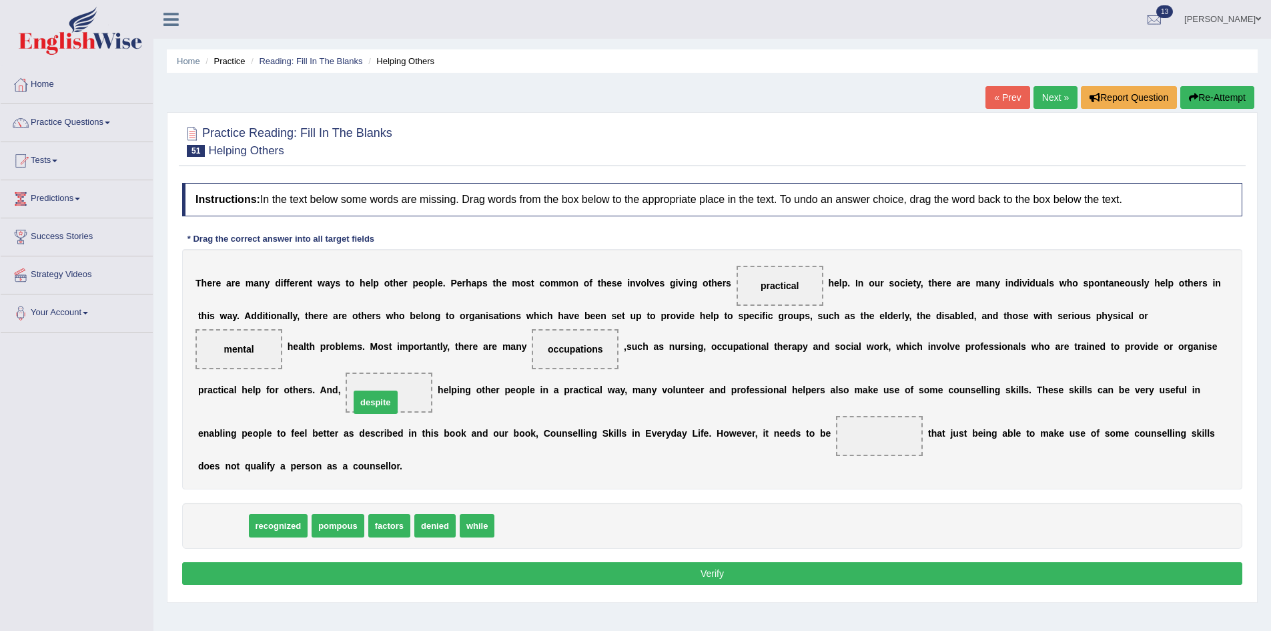
drag, startPoint x: 213, startPoint y: 532, endPoint x: 373, endPoint y: 404, distance: 204.7
drag, startPoint x: 227, startPoint y: 522, endPoint x: 859, endPoint y: 434, distance: 638.6
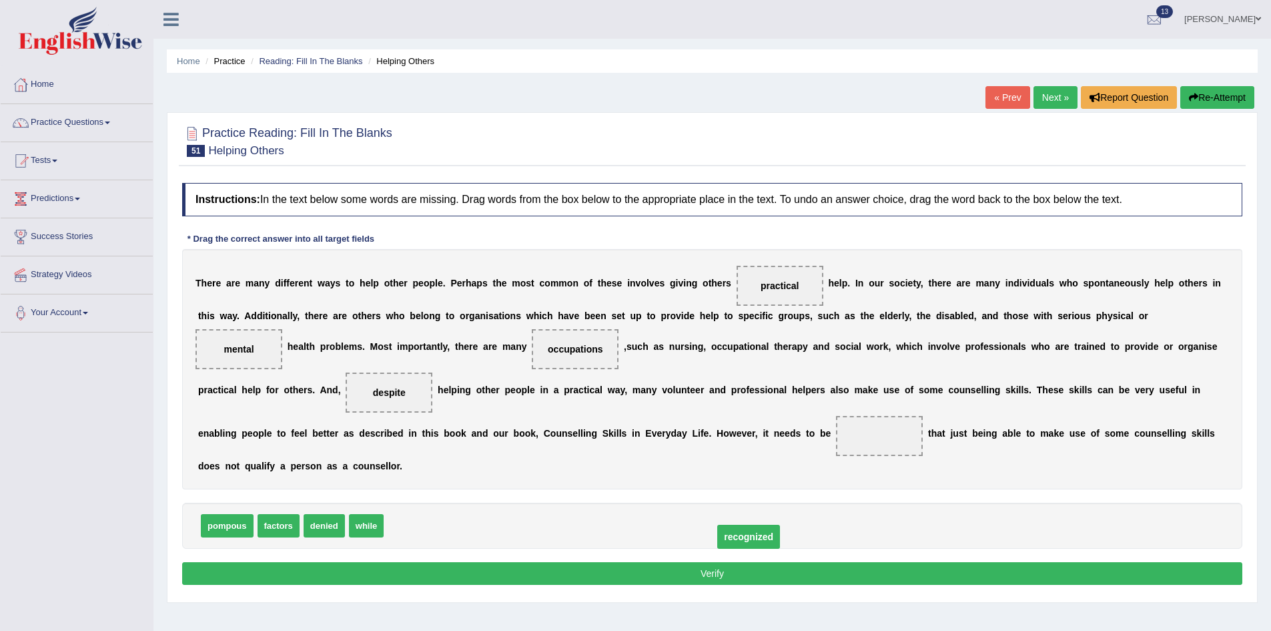
drag, startPoint x: 878, startPoint y: 432, endPoint x: 709, endPoint y: 537, distance: 198.7
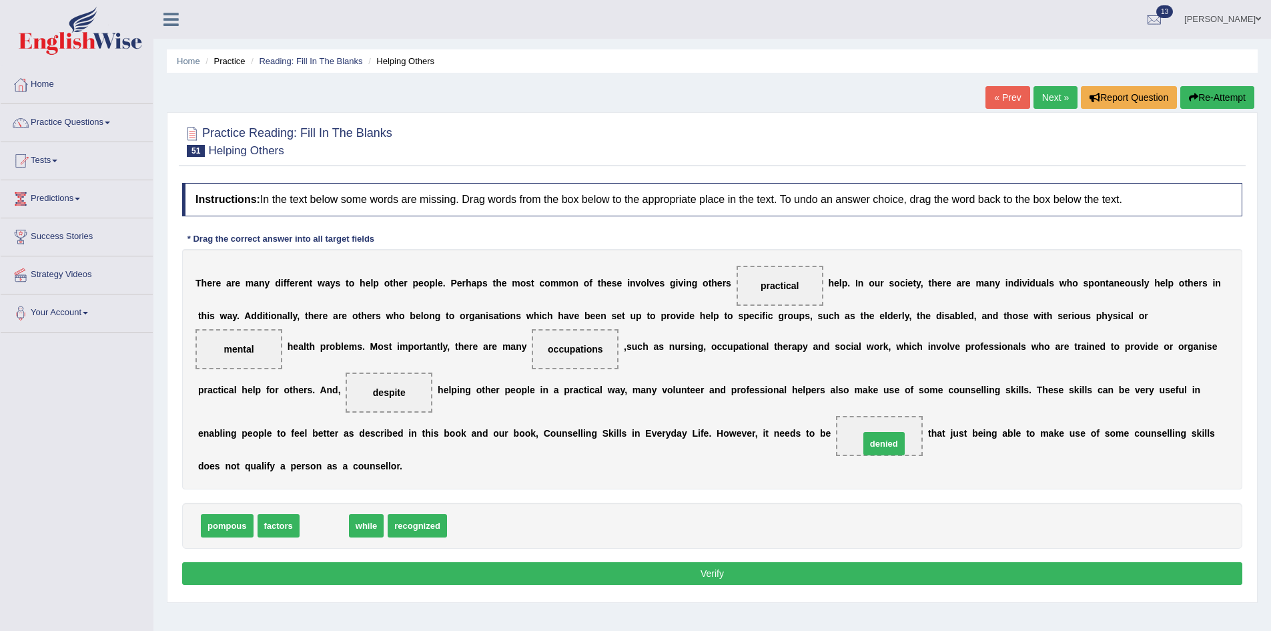
drag, startPoint x: 310, startPoint y: 525, endPoint x: 870, endPoint y: 443, distance: 565.8
click at [535, 566] on button "Verify" at bounding box center [712, 573] width 1060 height 23
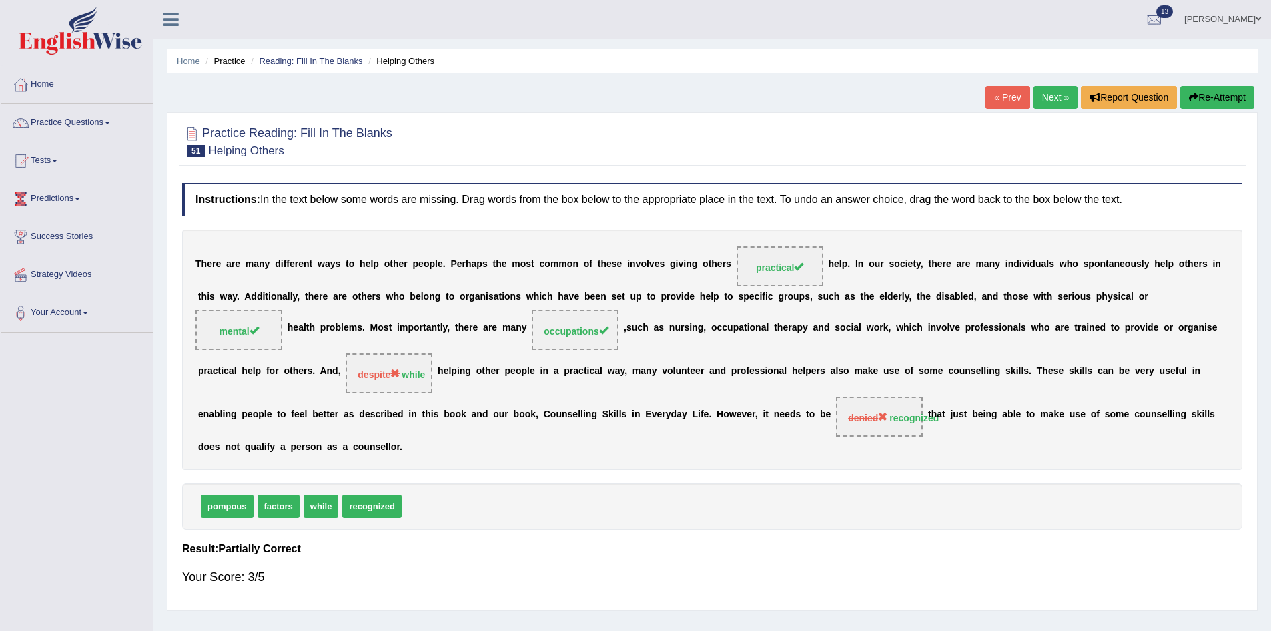
click at [1202, 91] on button "Re-Attempt" at bounding box center [1217, 97] width 74 height 23
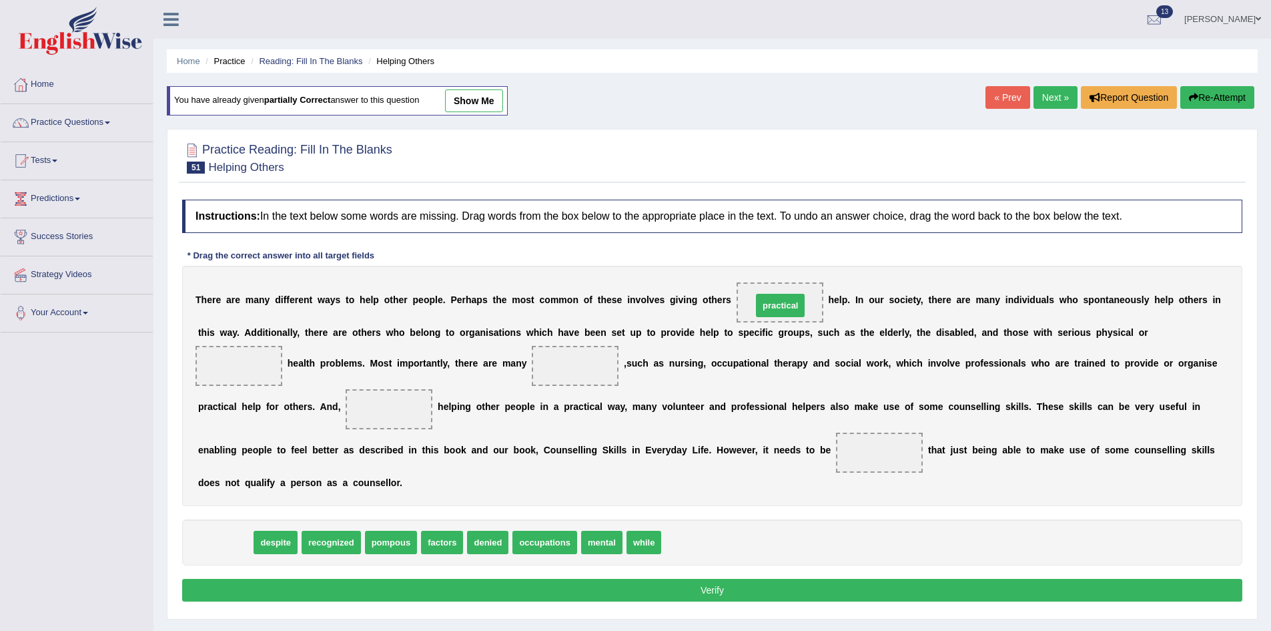
drag, startPoint x: 237, startPoint y: 548, endPoint x: 794, endPoint y: 309, distance: 606.4
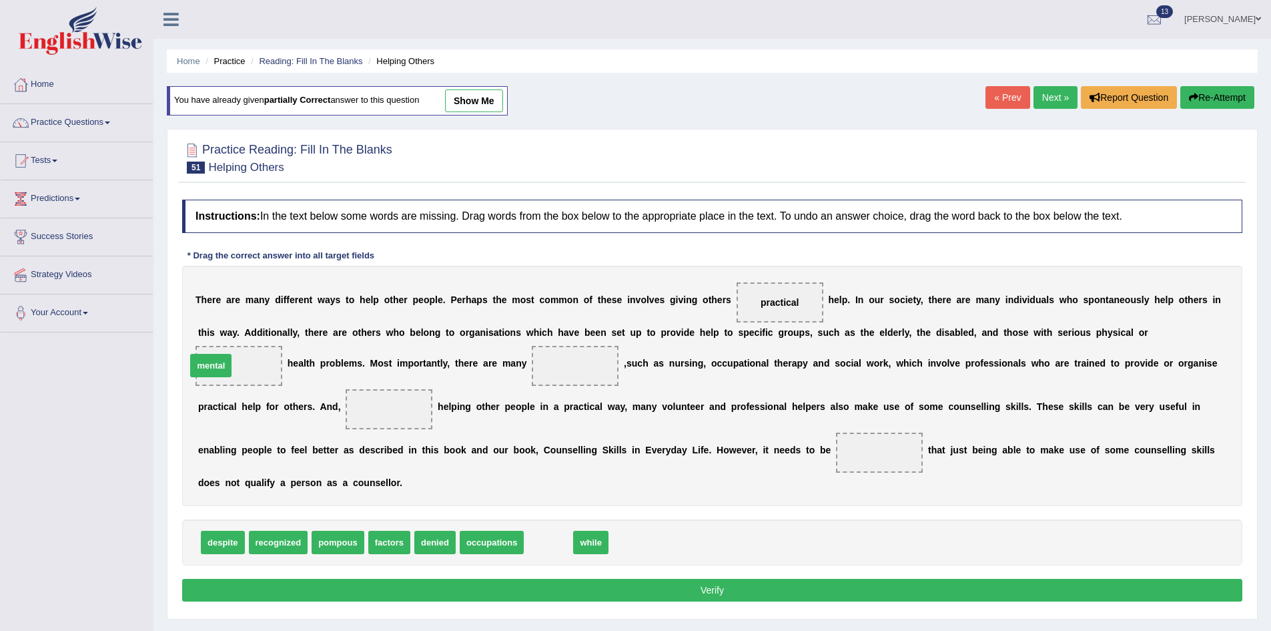
drag, startPoint x: 547, startPoint y: 536, endPoint x: 210, endPoint y: 359, distance: 381.1
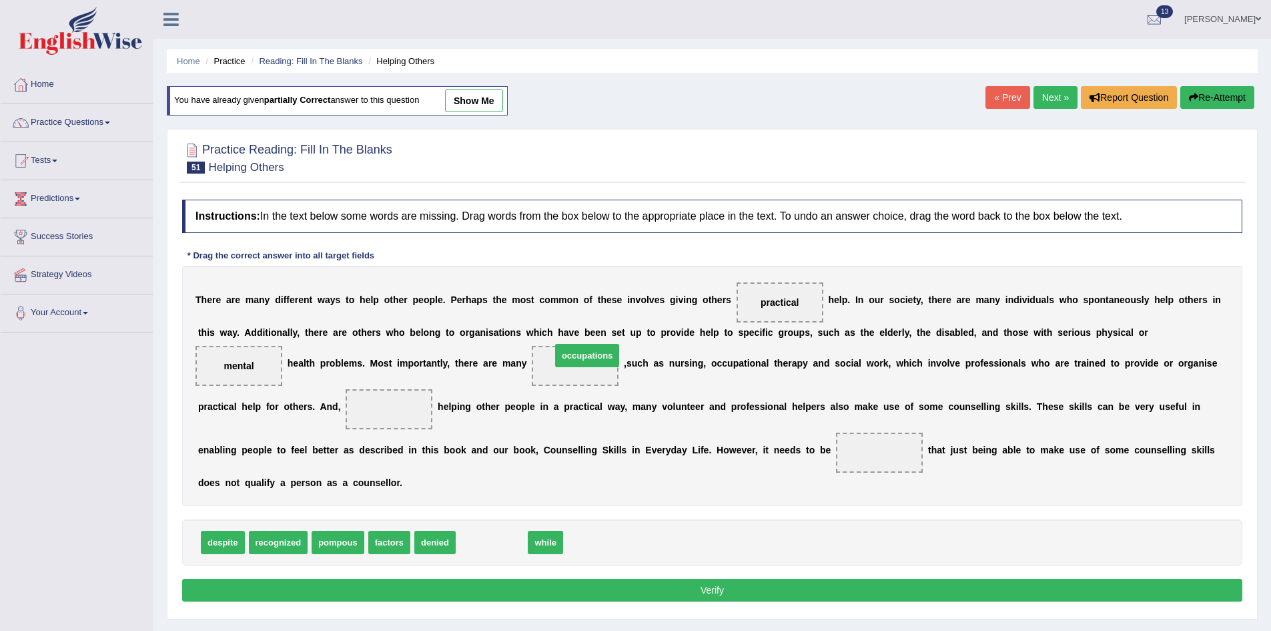
drag, startPoint x: 485, startPoint y: 544, endPoint x: 580, endPoint y: 357, distance: 209.8
drag, startPoint x: 468, startPoint y: 543, endPoint x: 376, endPoint y: 408, distance: 163.8
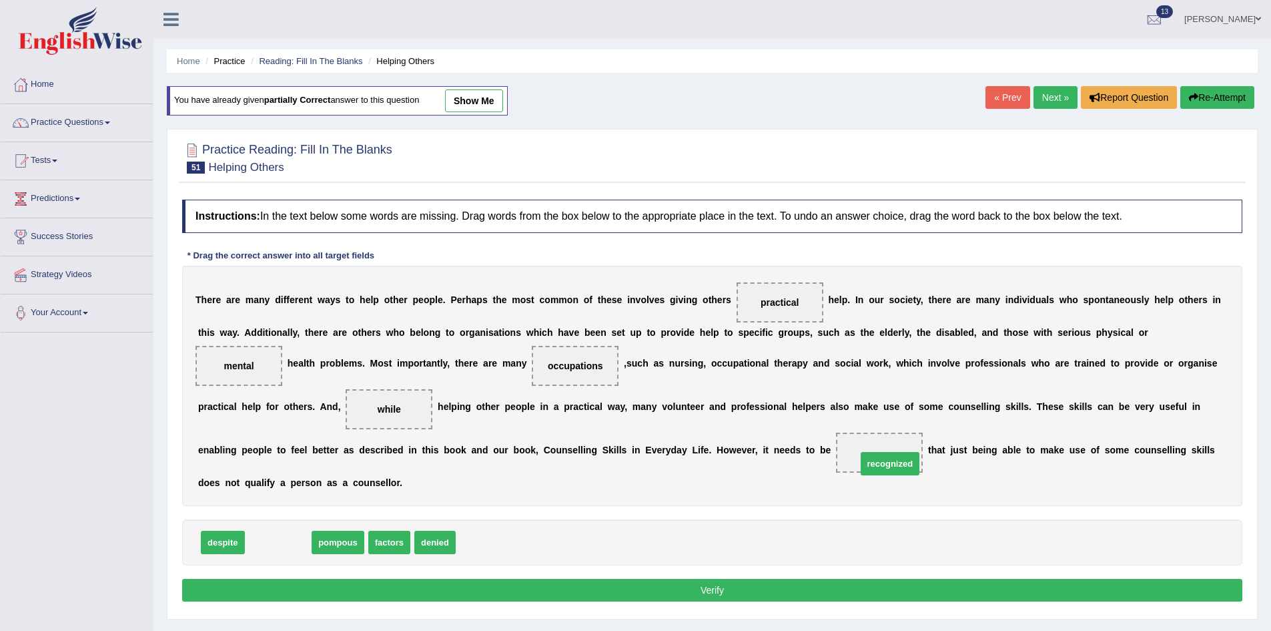
drag, startPoint x: 270, startPoint y: 540, endPoint x: 858, endPoint y: 454, distance: 594.7
click at [831, 590] on button "Verify" at bounding box center [712, 589] width 1060 height 23
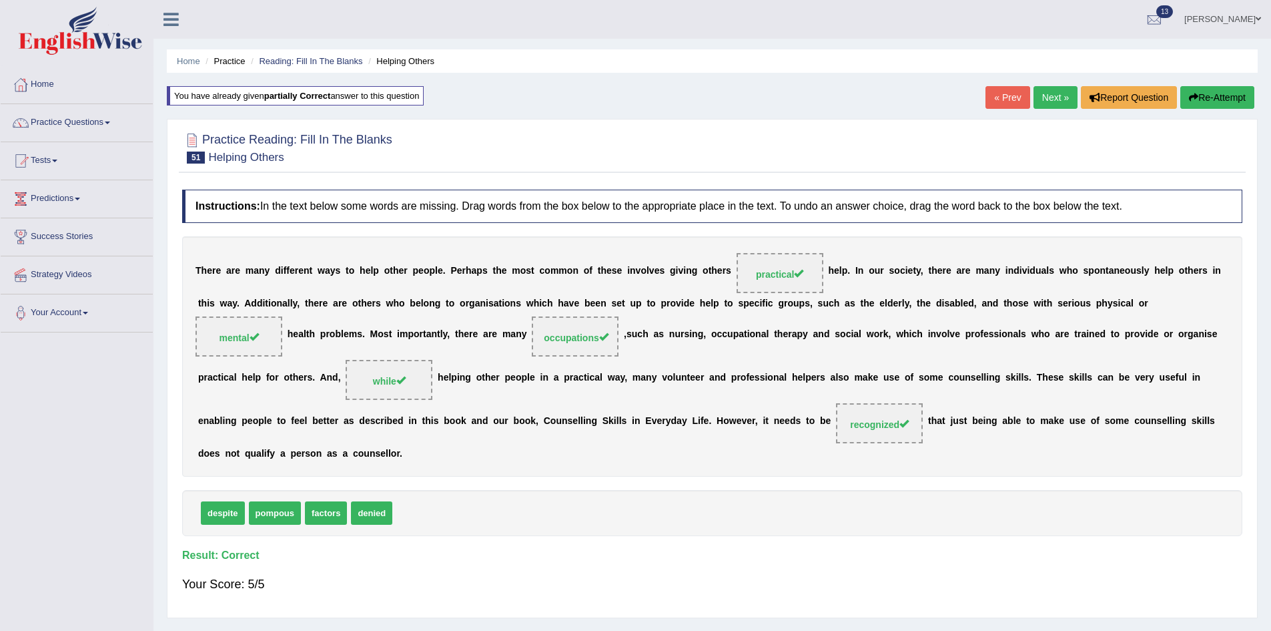
click at [1053, 92] on link "Next »" at bounding box center [1056, 97] width 44 height 23
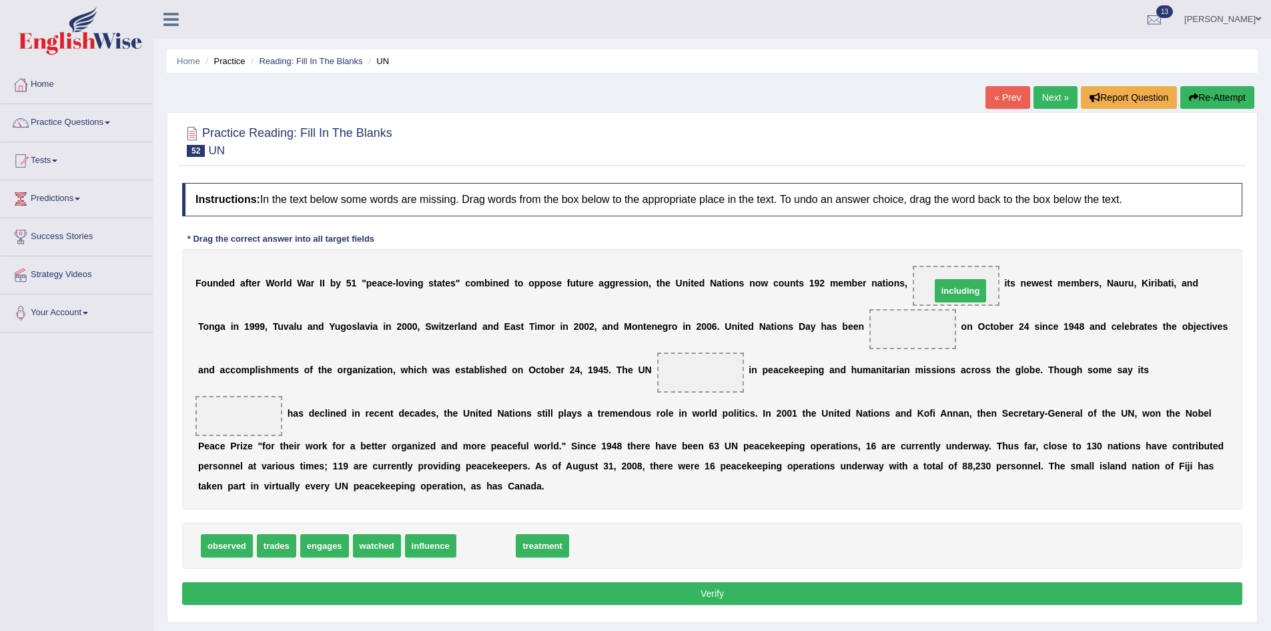
drag, startPoint x: 501, startPoint y: 536, endPoint x: 992, endPoint y: 287, distance: 550.8
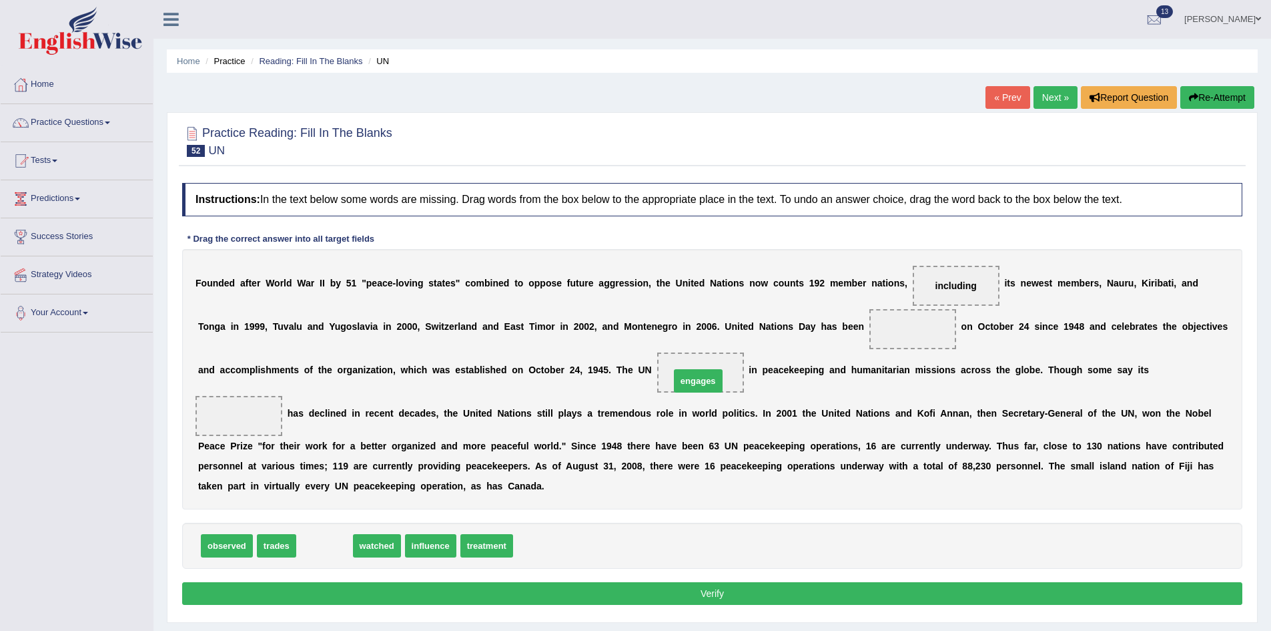
drag, startPoint x: 321, startPoint y: 547, endPoint x: 695, endPoint y: 382, distance: 408.4
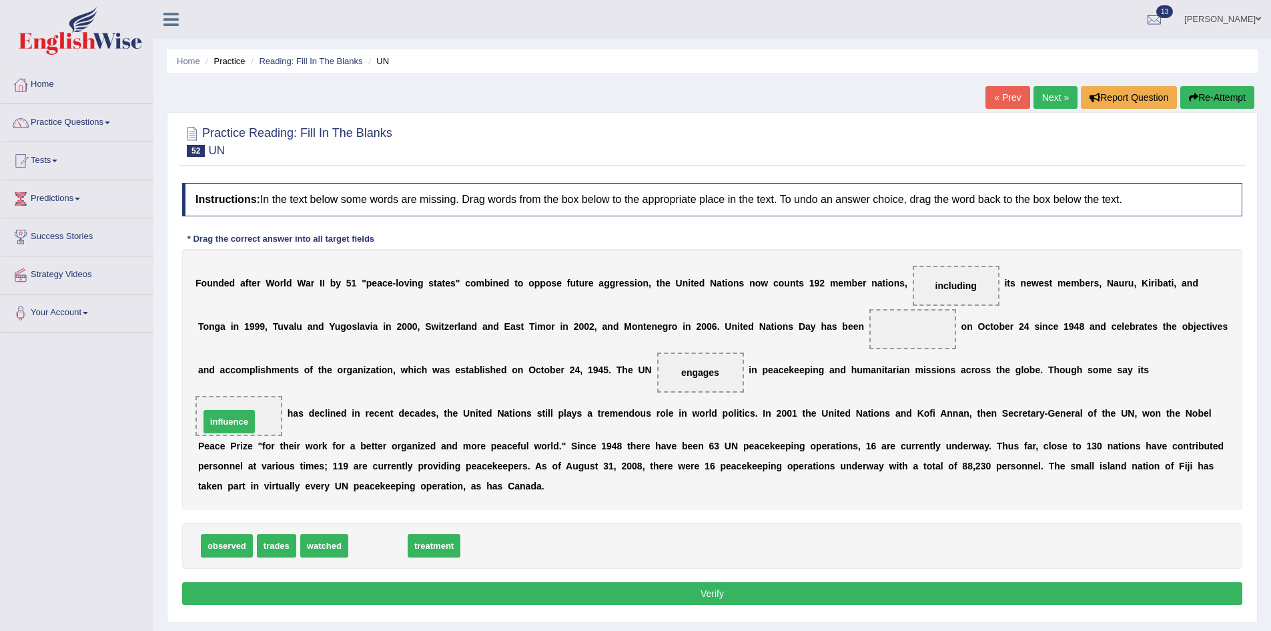
drag, startPoint x: 372, startPoint y: 547, endPoint x: 222, endPoint y: 423, distance: 194.3
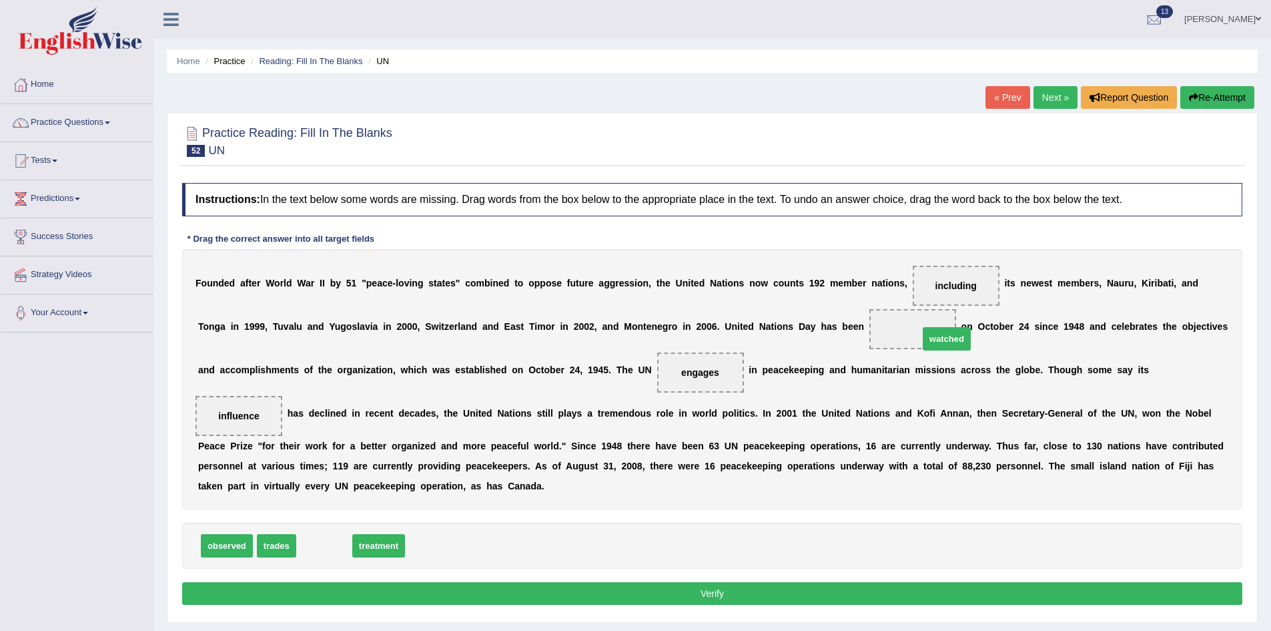
drag, startPoint x: 316, startPoint y: 542, endPoint x: 929, endPoint y: 327, distance: 649.9
drag, startPoint x: 919, startPoint y: 330, endPoint x: 753, endPoint y: 532, distance: 261.2
drag, startPoint x: 217, startPoint y: 548, endPoint x: 927, endPoint y: 329, distance: 743.5
click at [679, 596] on button "Verify" at bounding box center [712, 593] width 1060 height 23
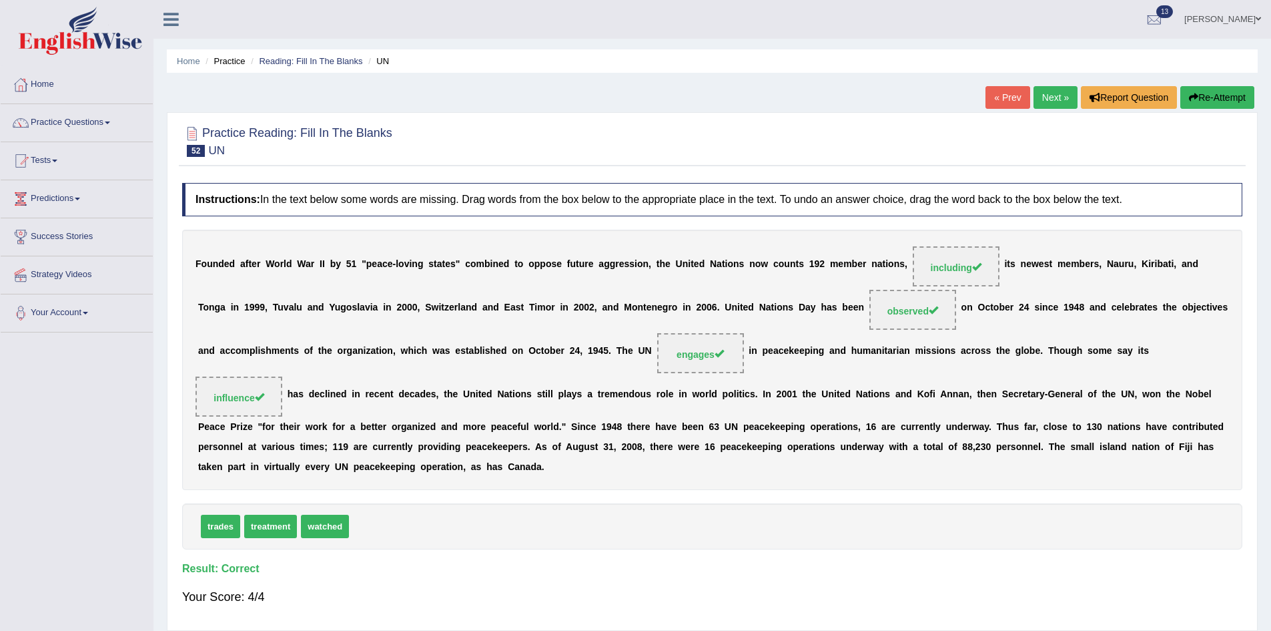
click at [1034, 95] on link "Next »" at bounding box center [1056, 97] width 44 height 23
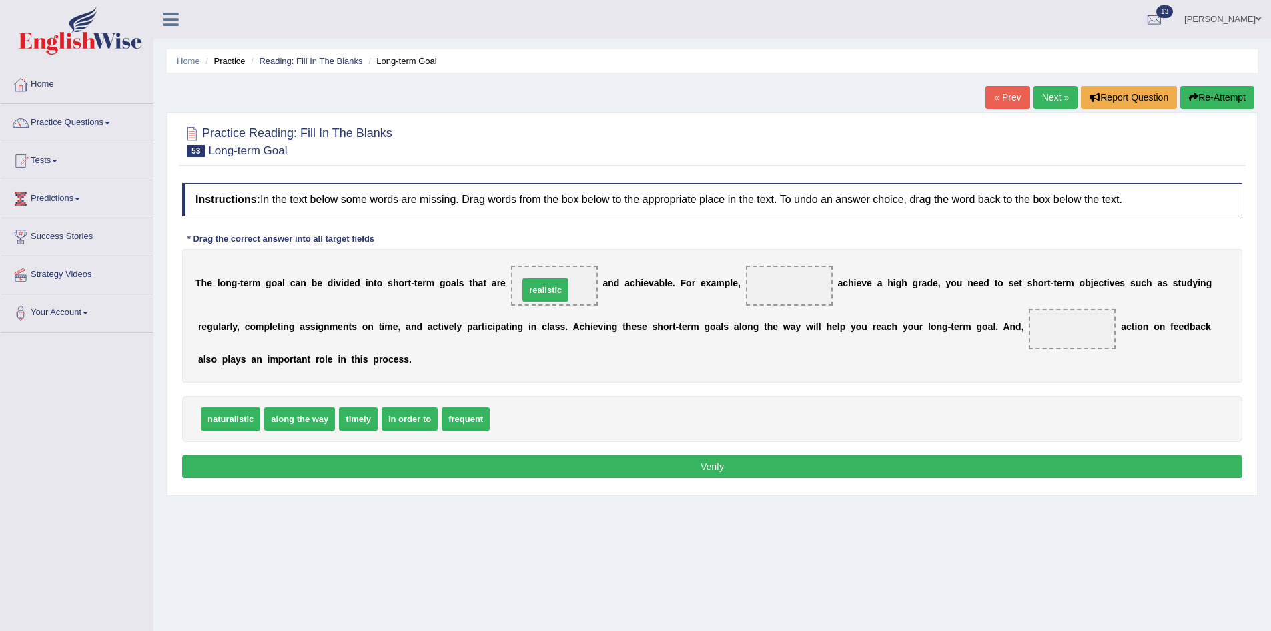
drag, startPoint x: 511, startPoint y: 424, endPoint x: 540, endPoint y: 294, distance: 133.2
drag, startPoint x: 455, startPoint y: 397, endPoint x: 804, endPoint y: 282, distance: 367.3
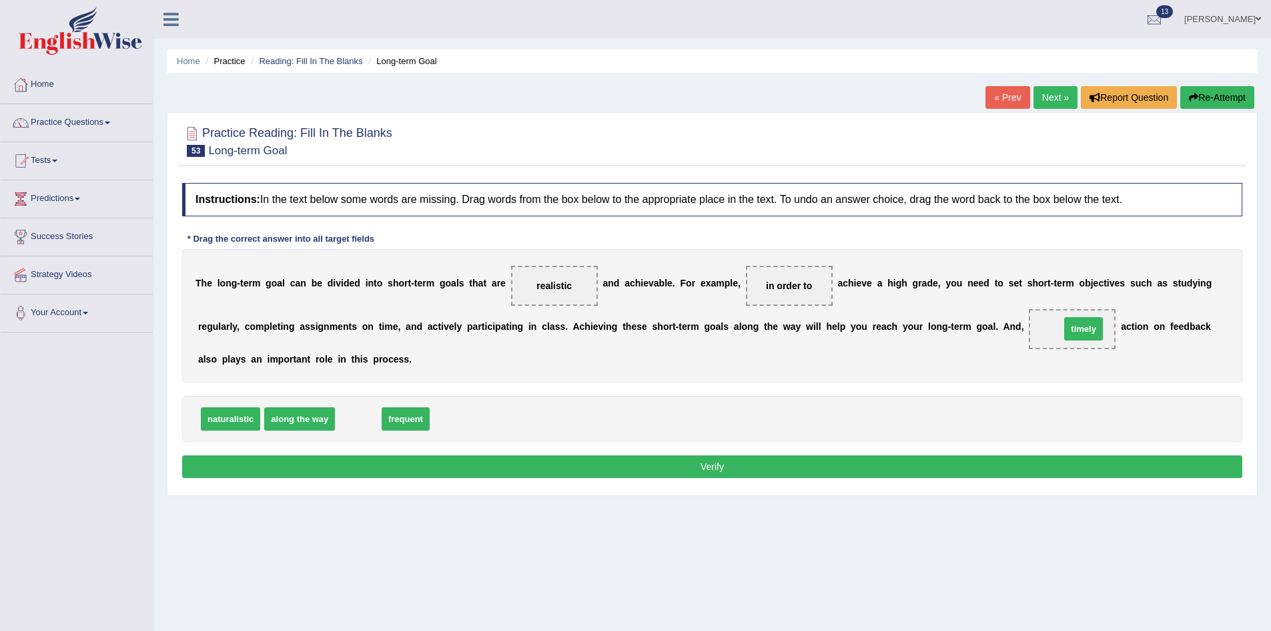
drag, startPoint x: 346, startPoint y: 412, endPoint x: 1066, endPoint y: 326, distance: 724.4
click at [663, 467] on button "Verify" at bounding box center [712, 466] width 1060 height 23
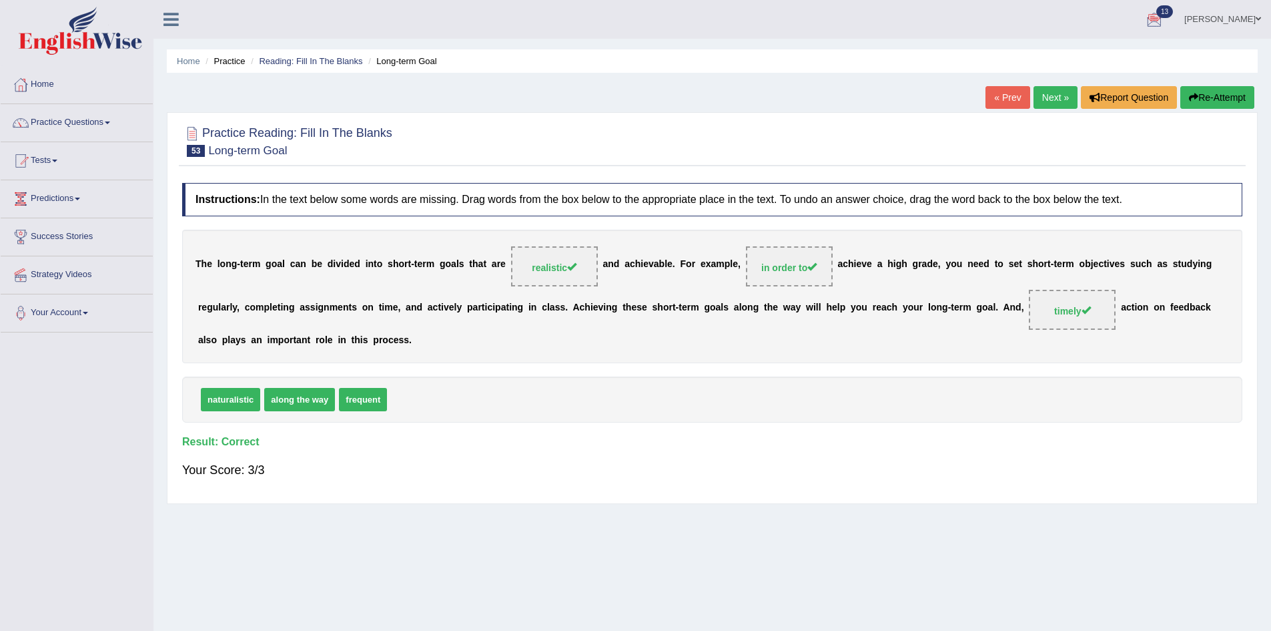
click at [1036, 91] on link "Next »" at bounding box center [1056, 97] width 44 height 23
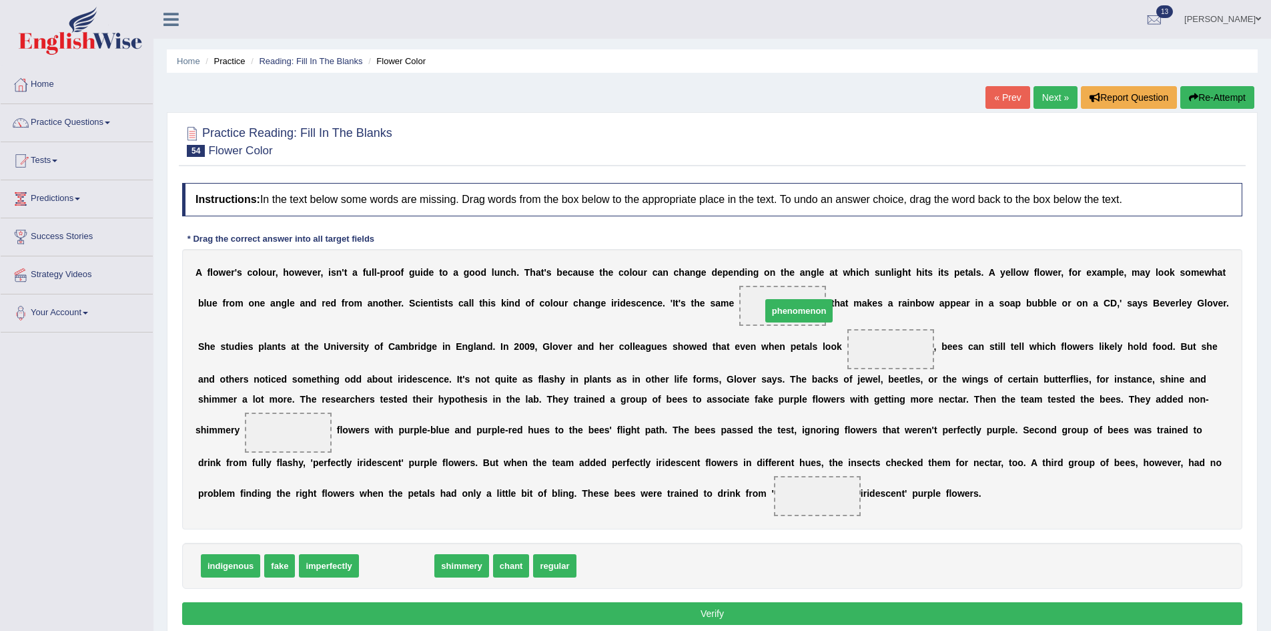
drag, startPoint x: 378, startPoint y: 563, endPoint x: 780, endPoint y: 308, distance: 476.3
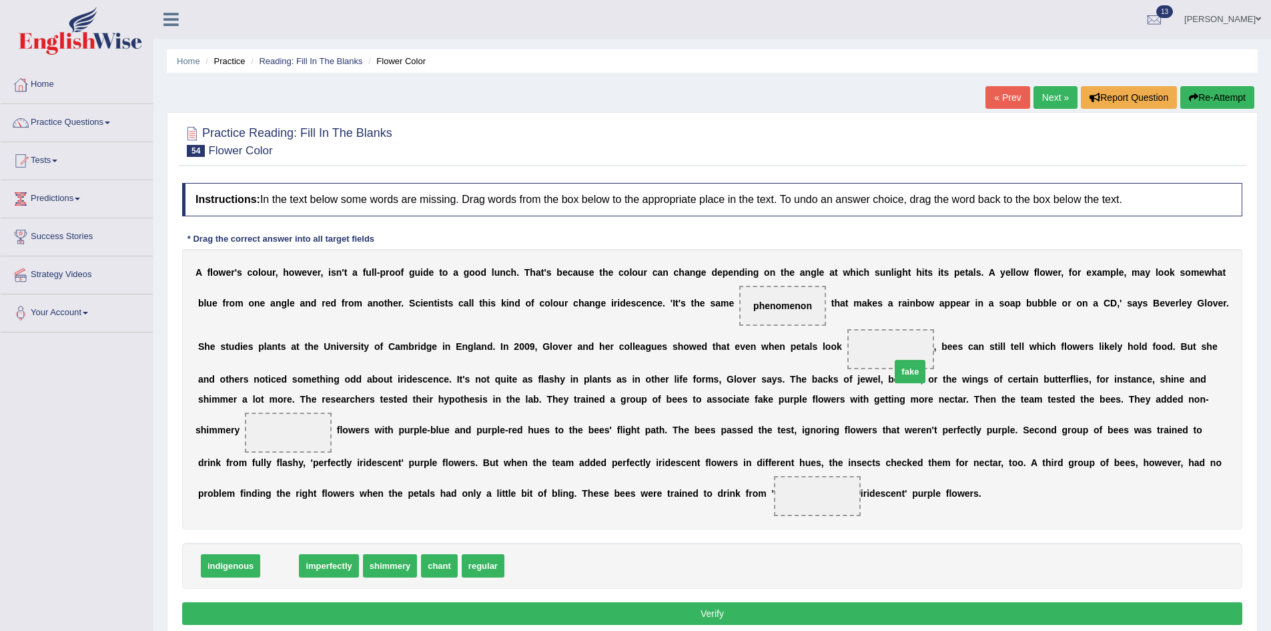
drag, startPoint x: 277, startPoint y: 570, endPoint x: 872, endPoint y: 364, distance: 629.9
drag, startPoint x: 898, startPoint y: 350, endPoint x: 378, endPoint y: 434, distance: 527.2
click at [607, 424] on span "fake" at bounding box center [623, 412] width 32 height 24
drag, startPoint x: 899, startPoint y: 349, endPoint x: 291, endPoint y: 433, distance: 613.6
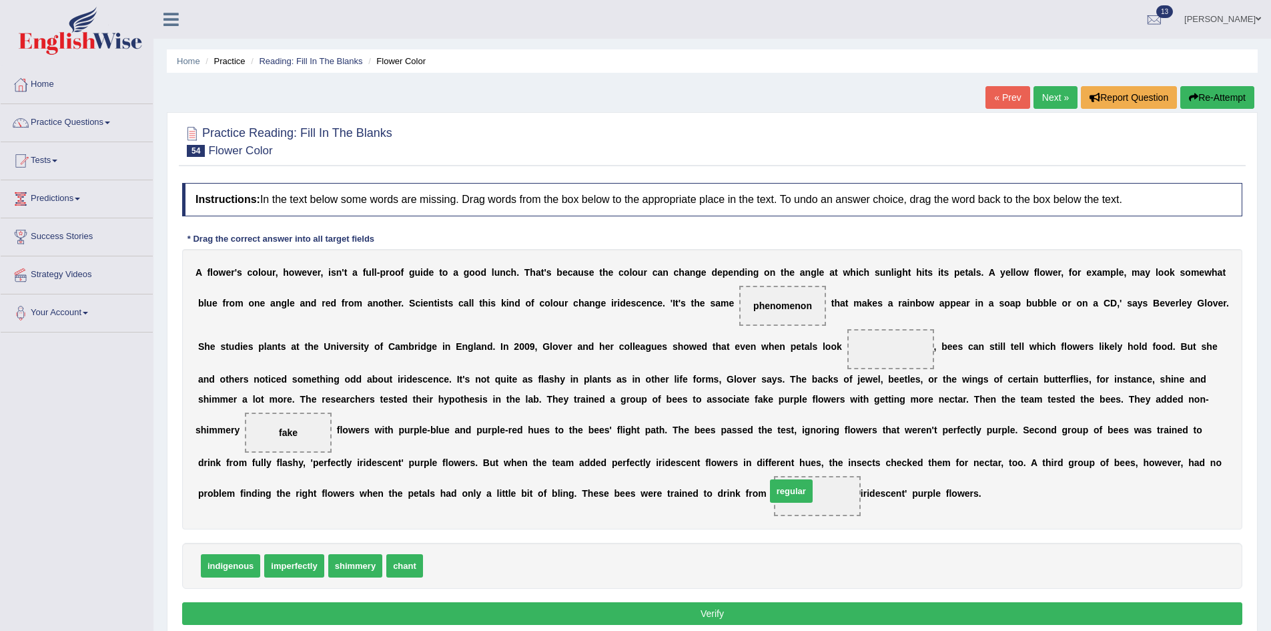
drag, startPoint x: 436, startPoint y: 568, endPoint x: 779, endPoint y: 493, distance: 351.0
drag, startPoint x: 358, startPoint y: 572, endPoint x: 890, endPoint y: 360, distance: 572.5
click at [770, 612] on button "Verify" at bounding box center [712, 613] width 1060 height 23
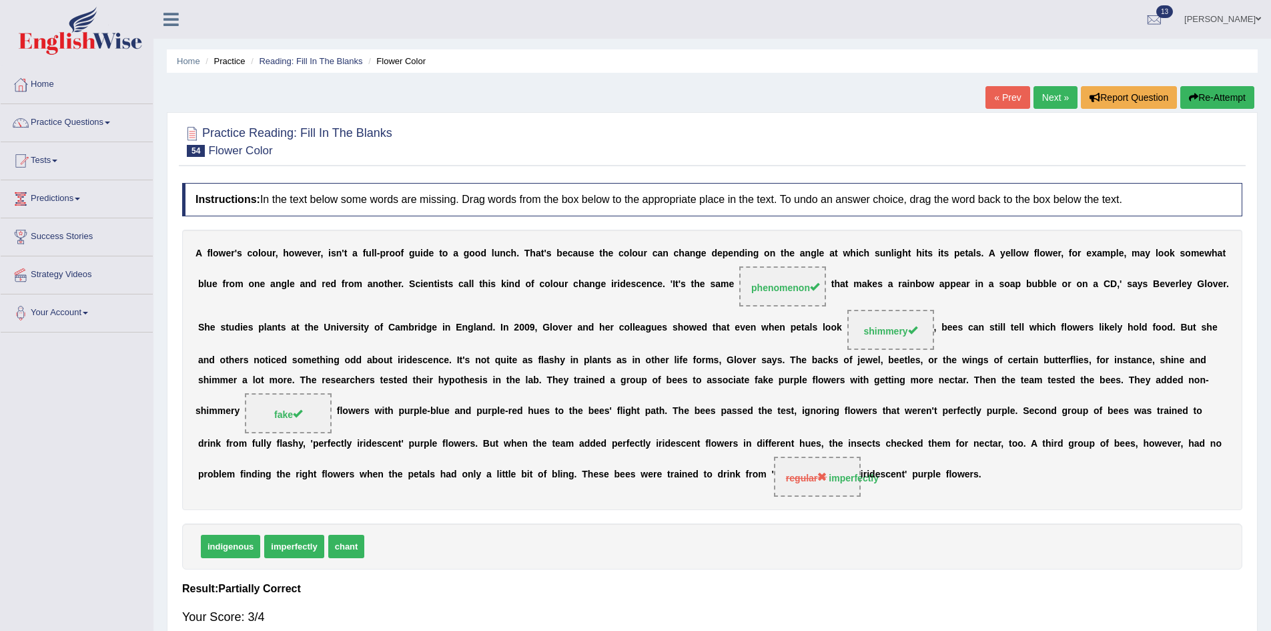
click at [1034, 93] on link "Next »" at bounding box center [1056, 97] width 44 height 23
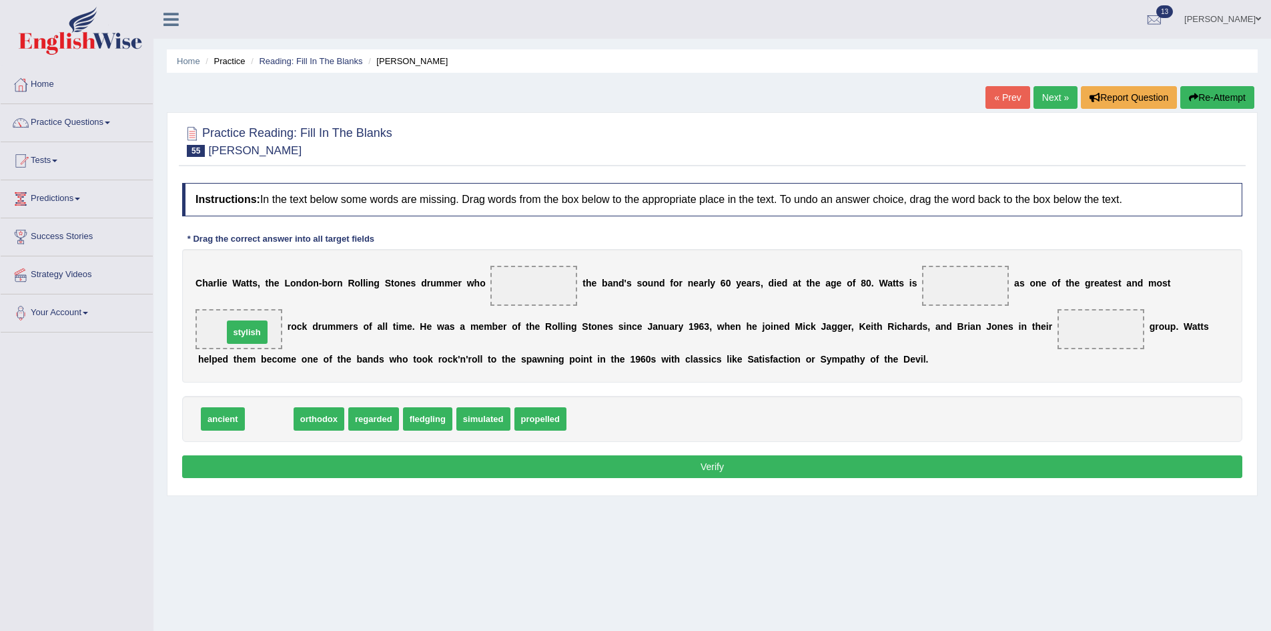
drag, startPoint x: 274, startPoint y: 416, endPoint x: 252, endPoint y: 329, distance: 89.5
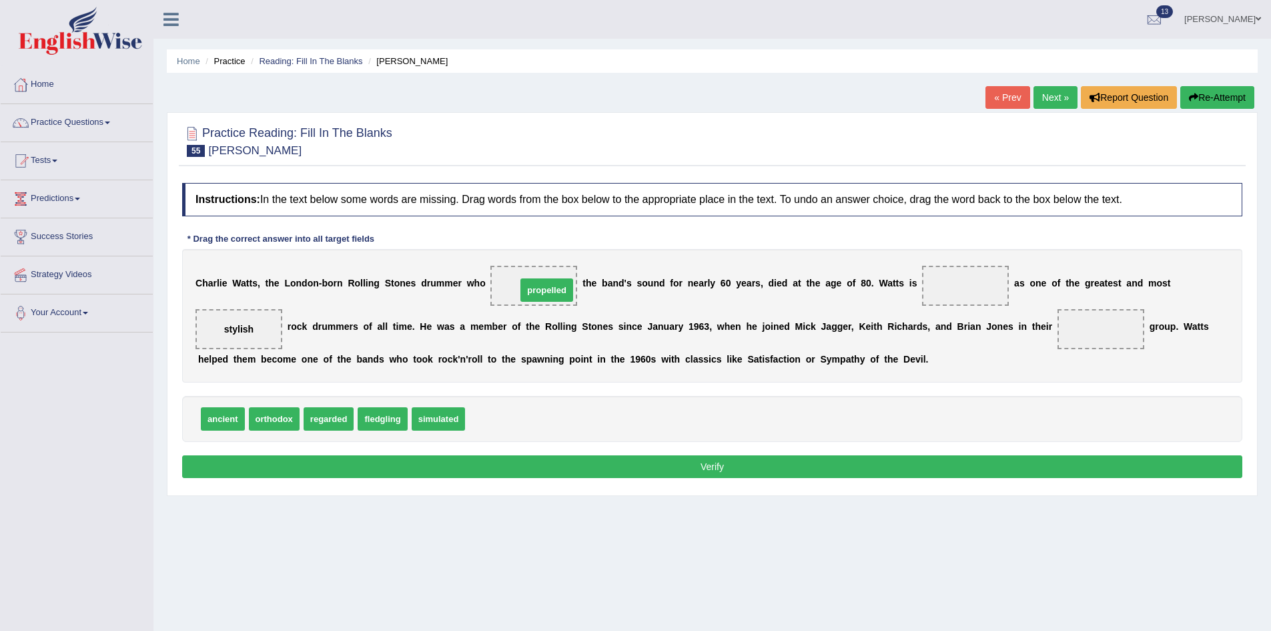
drag, startPoint x: 493, startPoint y: 424, endPoint x: 542, endPoint y: 289, distance: 143.3
drag, startPoint x: 333, startPoint y: 420, endPoint x: 965, endPoint y: 292, distance: 645.5
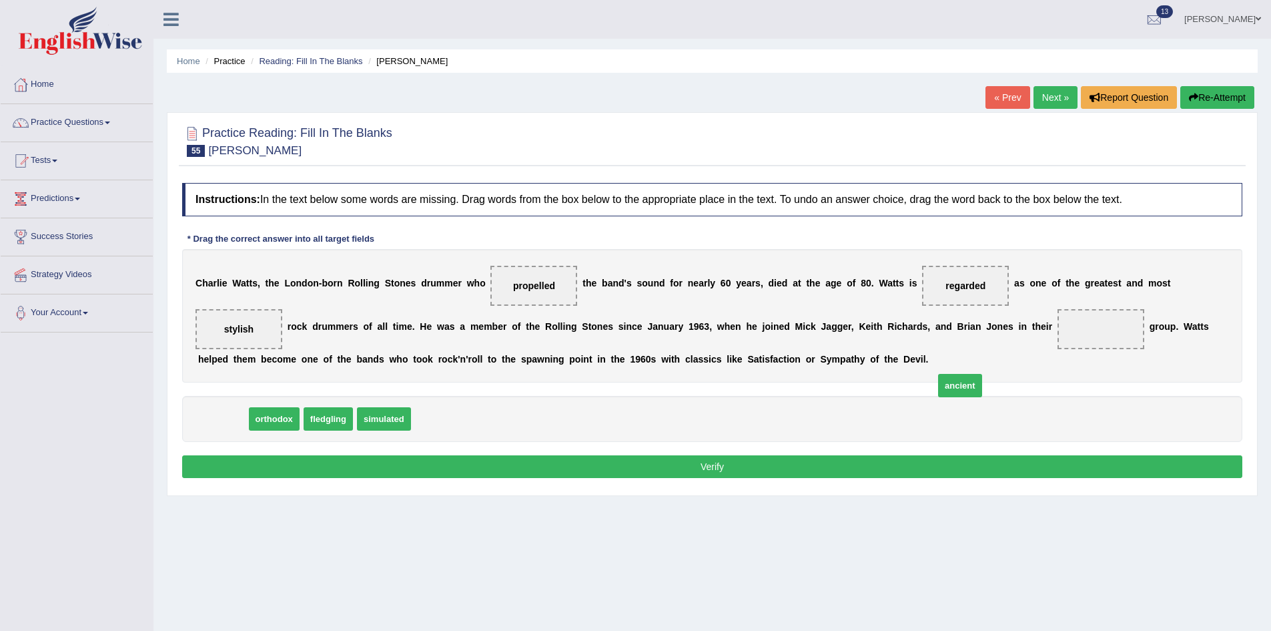
drag, startPoint x: 208, startPoint y: 418, endPoint x: 881, endPoint y: 418, distance: 673.2
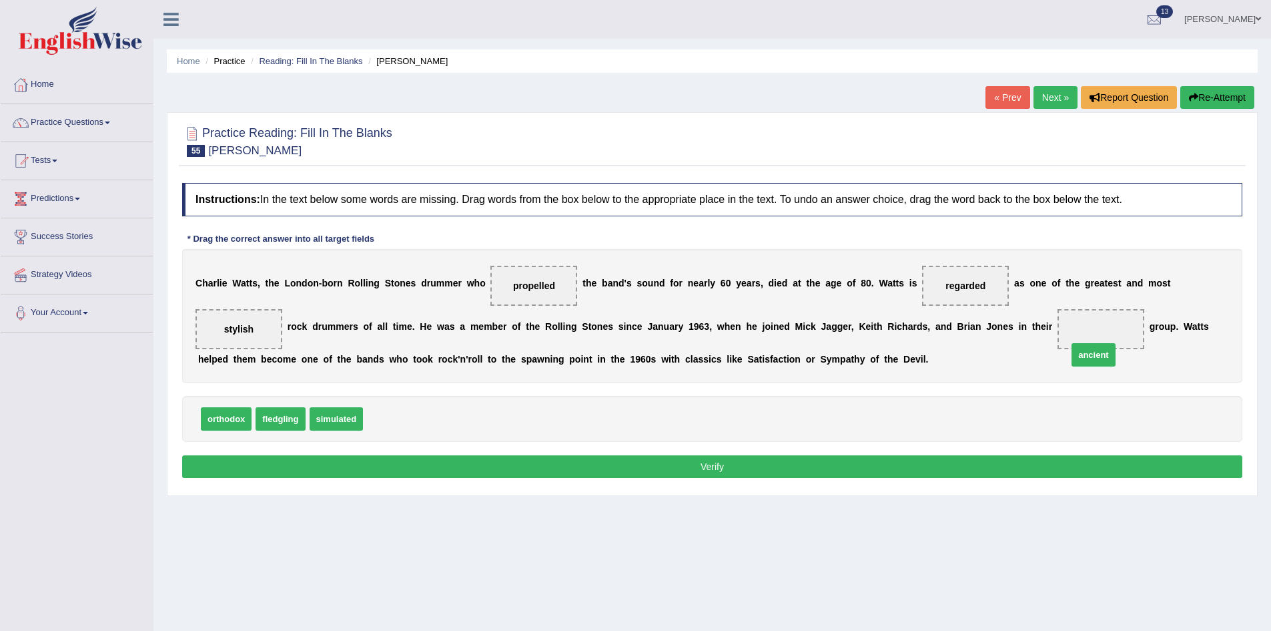
drag, startPoint x: 386, startPoint y: 431, endPoint x: 1102, endPoint y: 345, distance: 721.7
click at [963, 472] on button "Verify" at bounding box center [712, 466] width 1060 height 23
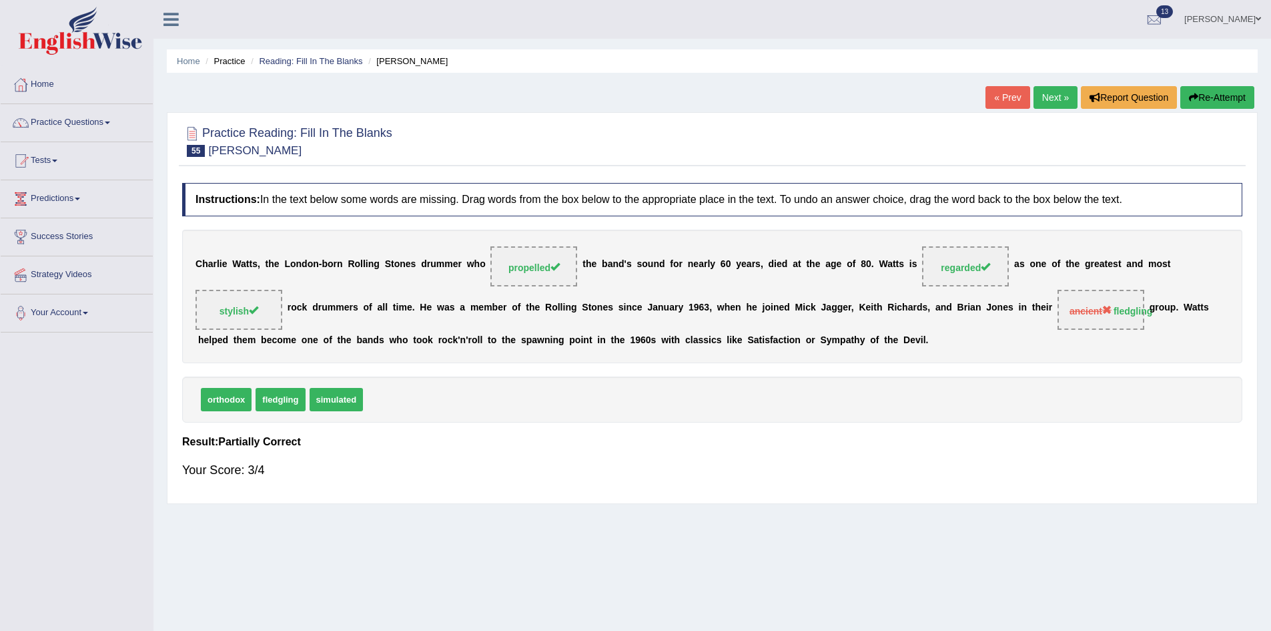
click at [1245, 12] on link "Dilgi Divakar" at bounding box center [1222, 17] width 97 height 35
click at [1181, 177] on link "Log out" at bounding box center [1198, 173] width 144 height 31
